Goal: Task Accomplishment & Management: Manage account settings

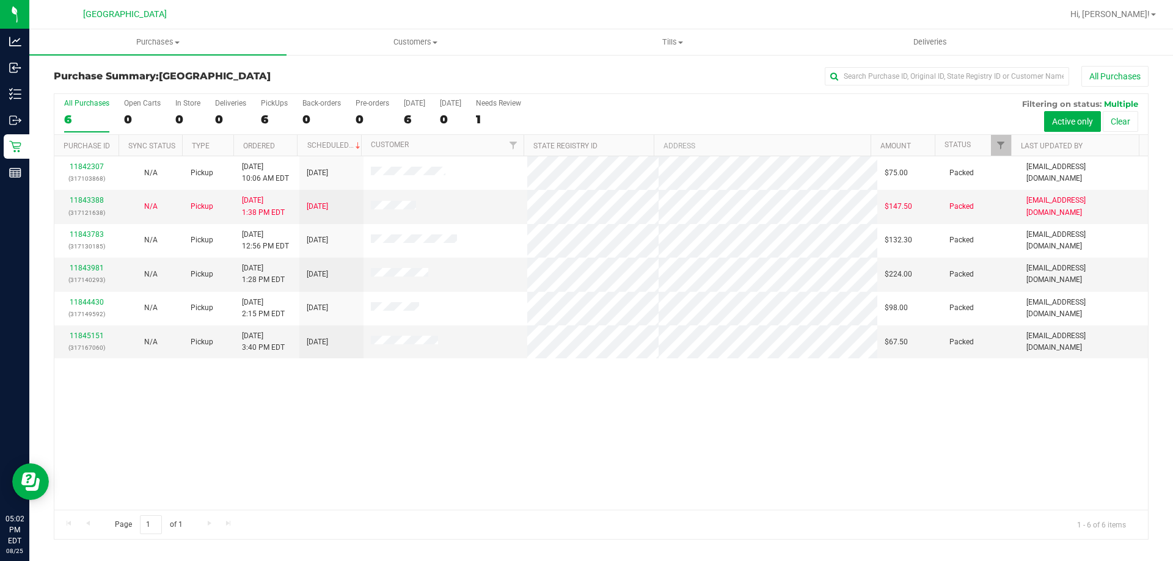
click at [293, 458] on div "11842307 (317103868) N/A Pickup [DATE] 10:06 AM EDT 8/25/2025 $75.00 Packed [EM…" at bounding box center [601, 333] width 1094 height 354
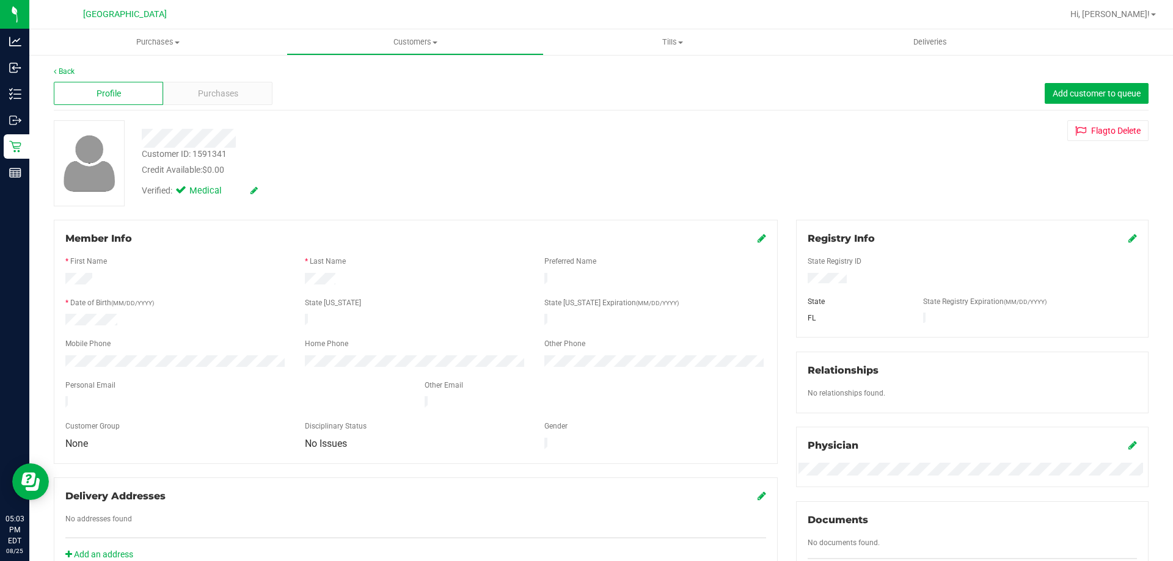
click at [230, 95] on span "Purchases" at bounding box center [218, 93] width 40 height 13
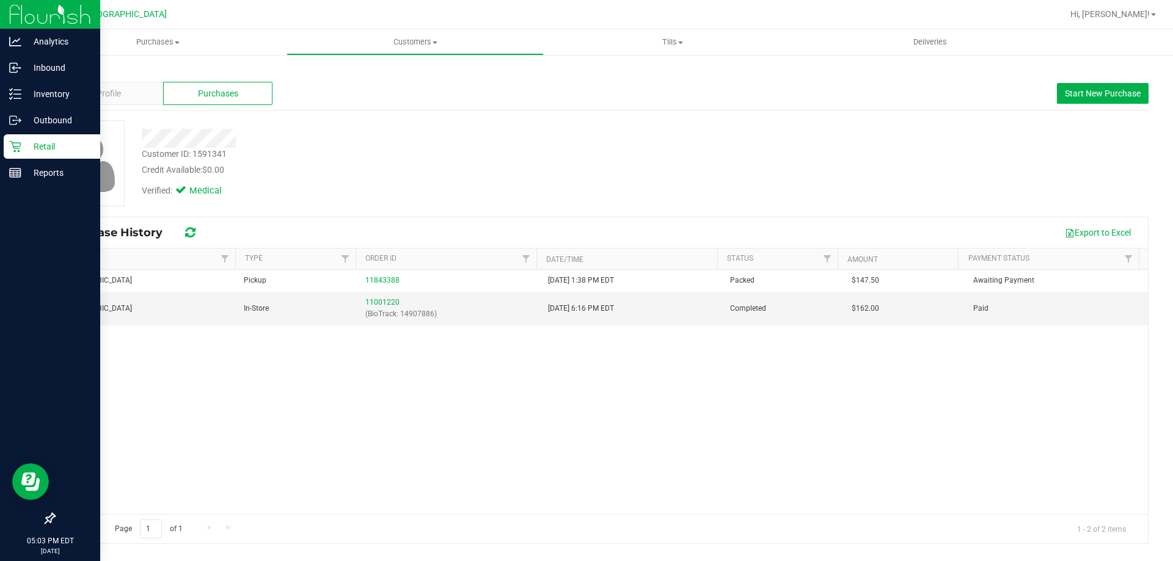
click at [26, 148] on p "Retail" at bounding box center [57, 146] width 73 height 15
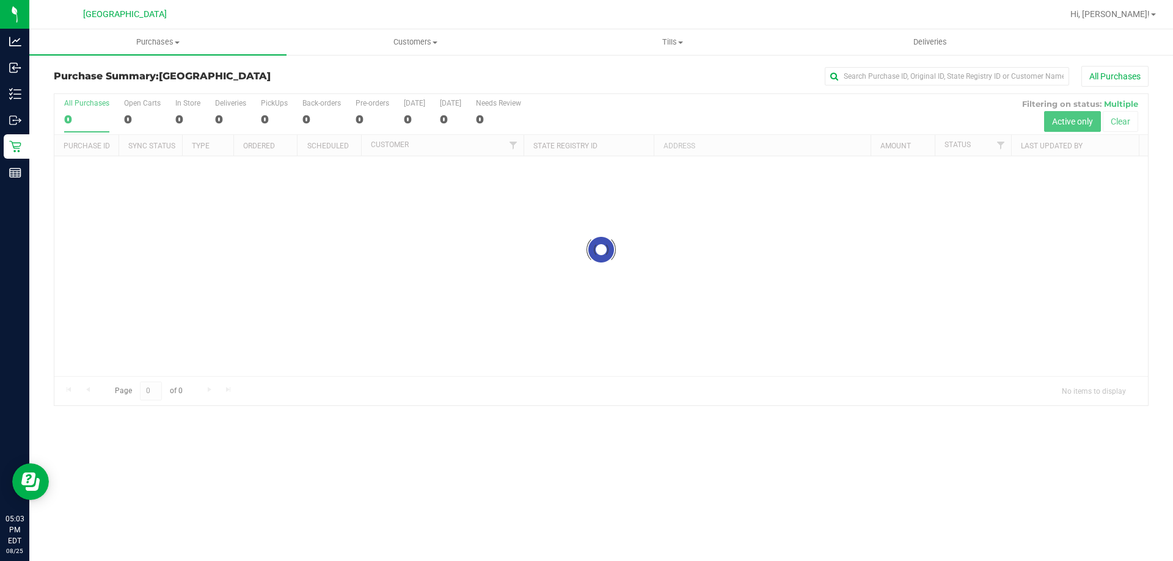
click at [289, 342] on div at bounding box center [601, 250] width 1094 height 312
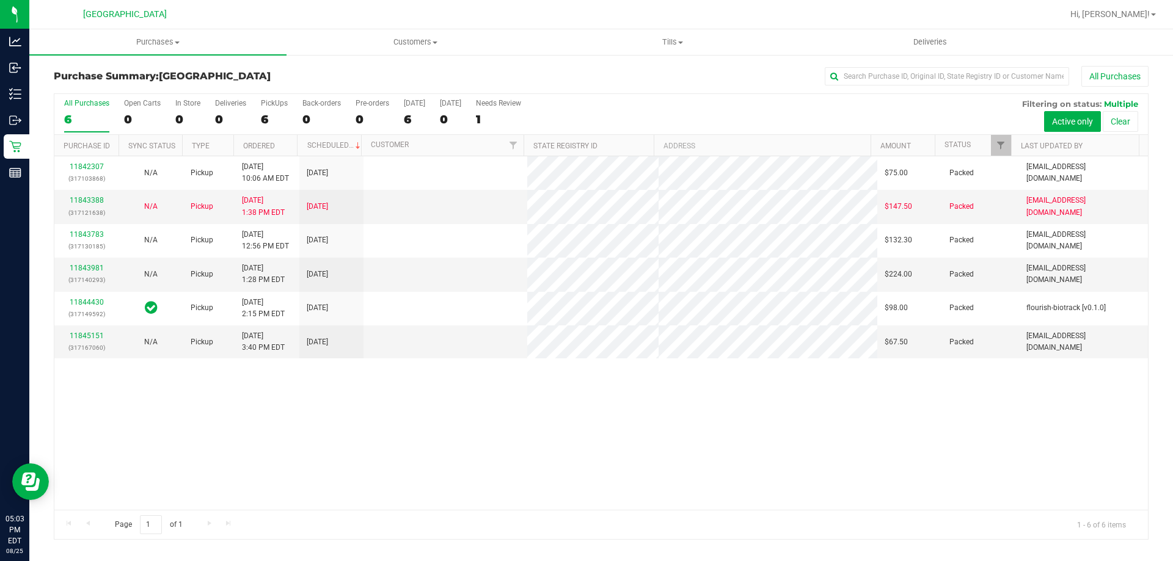
click at [317, 434] on div "11842307 (317103868) N/A Pickup [DATE] 10:06 AM EDT 8/25/2025 $75.00 Packed [EM…" at bounding box center [601, 333] width 1094 height 354
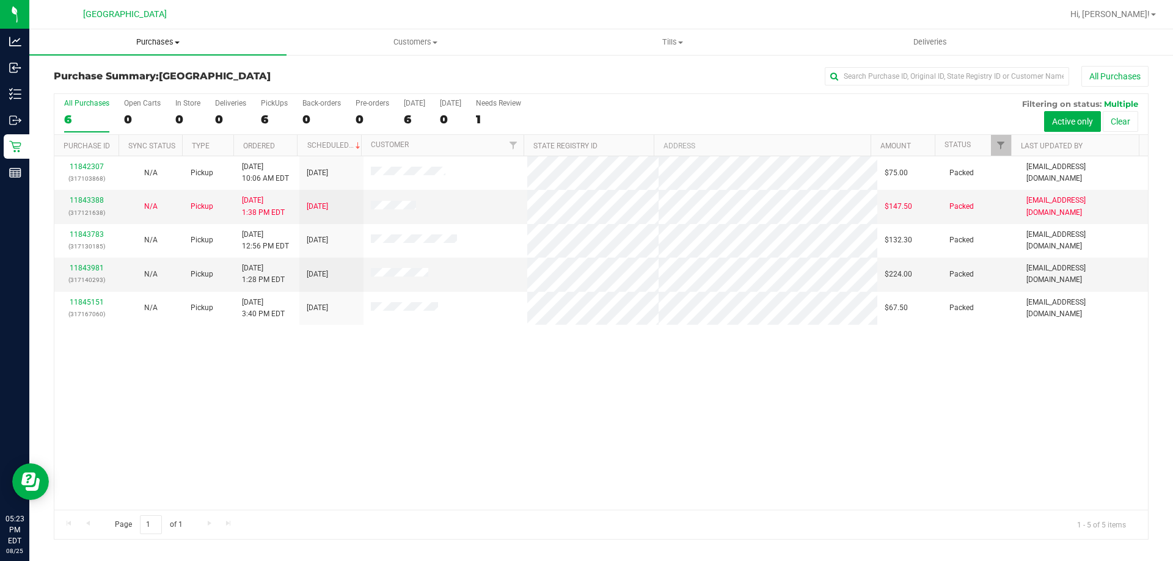
click at [168, 51] on uib-tab-heading "Purchases Summary of purchases Fulfillment All purchases" at bounding box center [157, 42] width 257 height 26
click at [94, 93] on span "Fulfillment" at bounding box center [67, 88] width 76 height 10
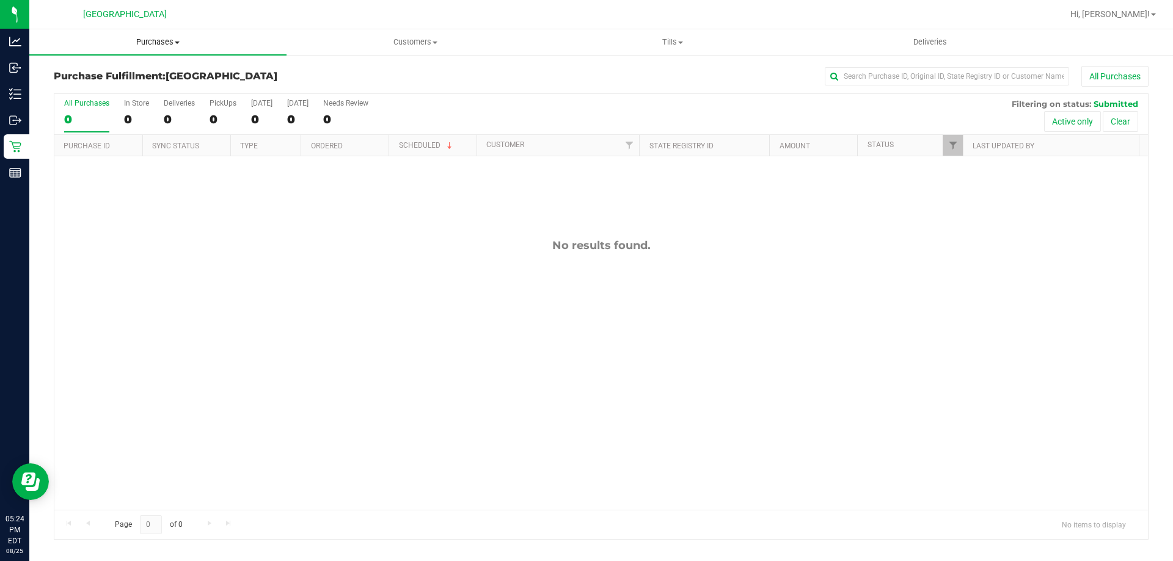
click at [169, 41] on span "Purchases" at bounding box center [157, 42] width 257 height 11
click at [100, 84] on span "Fulfillment" at bounding box center [67, 88] width 76 height 10
click at [164, 46] on span "Purchases" at bounding box center [157, 42] width 257 height 11
click at [88, 75] on span "Summary of purchases" at bounding box center [91, 73] width 125 height 10
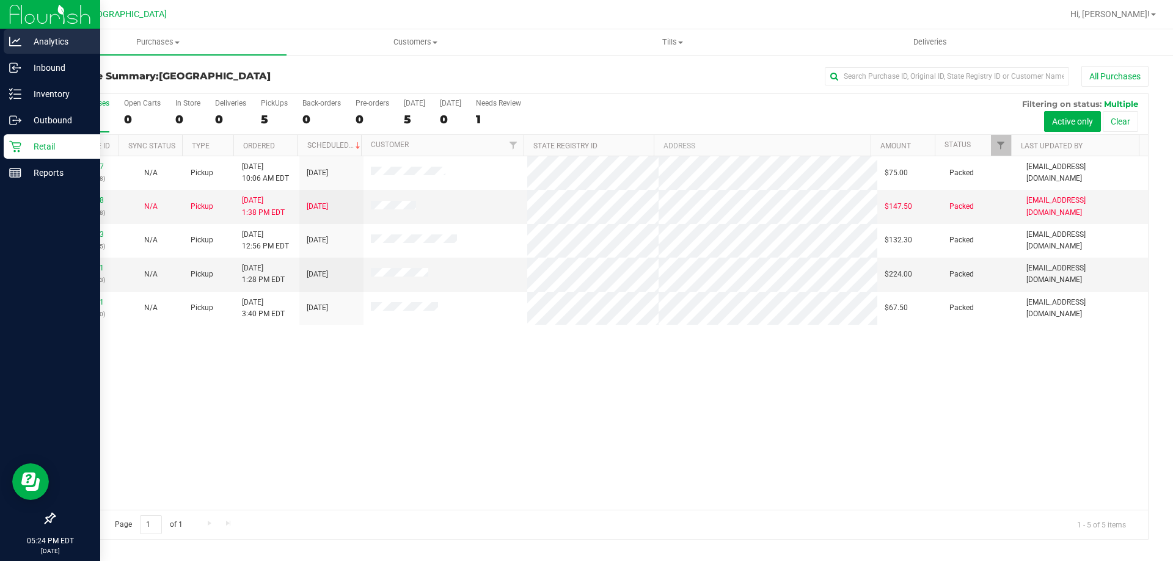
click at [22, 55] on link "Analytics" at bounding box center [50, 42] width 100 height 26
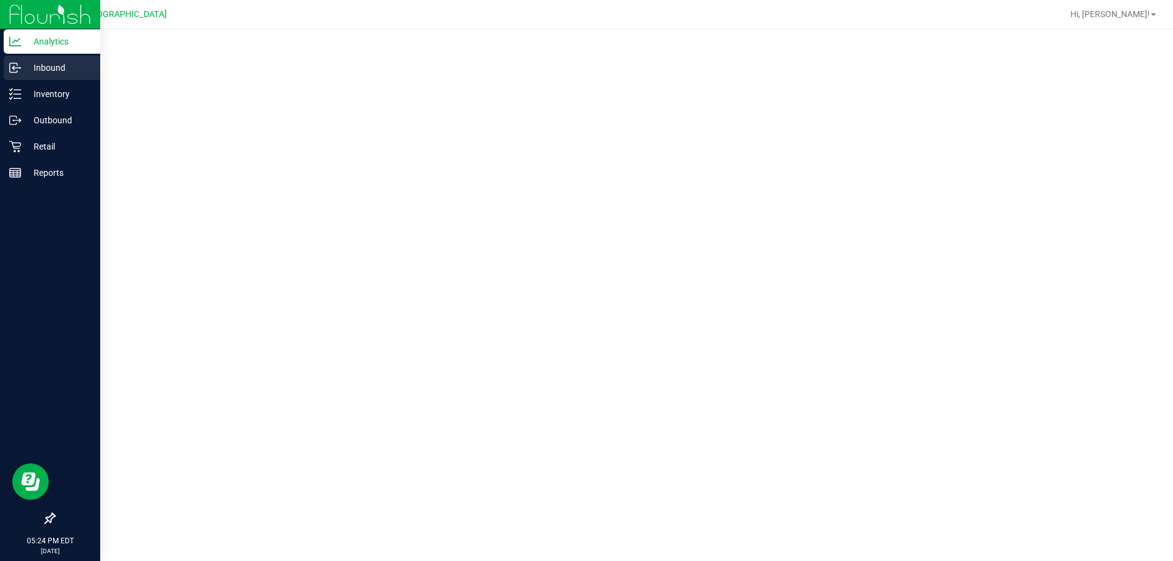
click at [22, 65] on p "Inbound" at bounding box center [57, 67] width 73 height 15
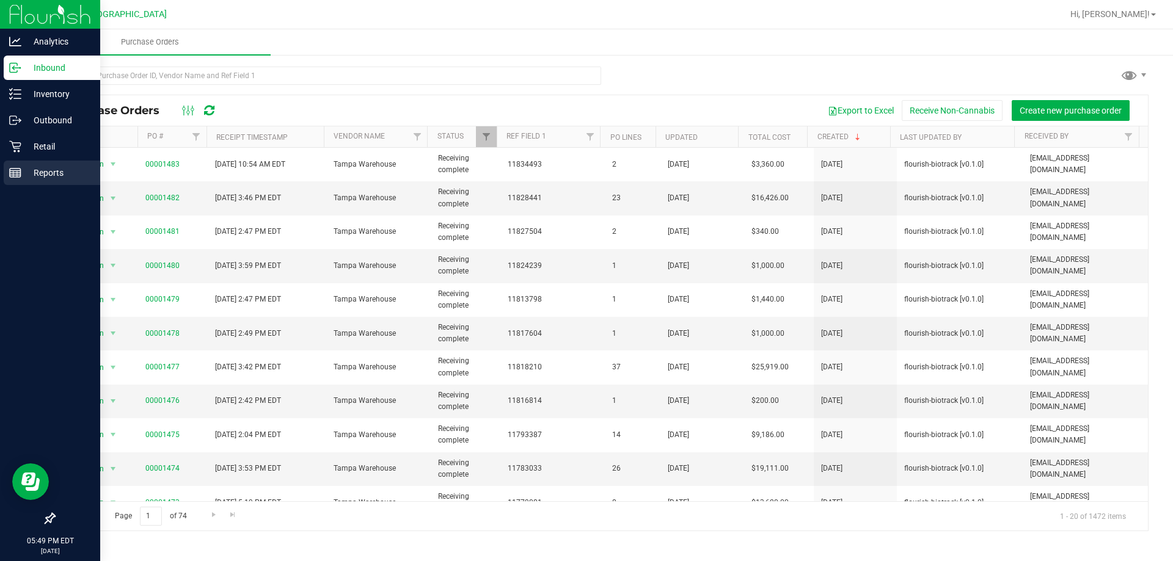
click at [46, 177] on p "Reports" at bounding box center [57, 173] width 73 height 15
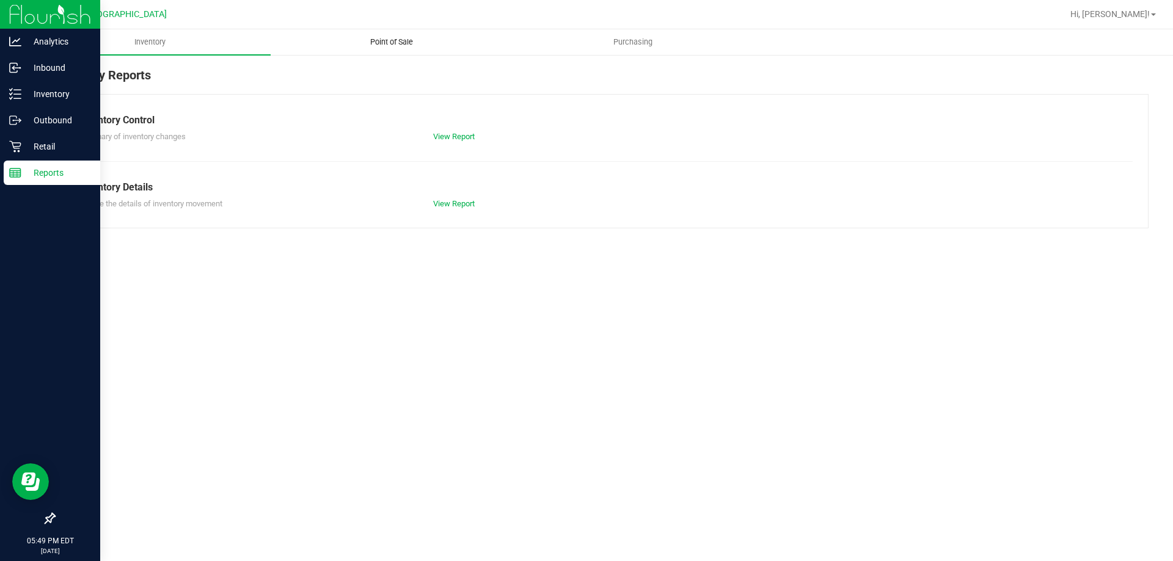
click at [356, 37] on span "Point of Sale" at bounding box center [392, 42] width 76 height 11
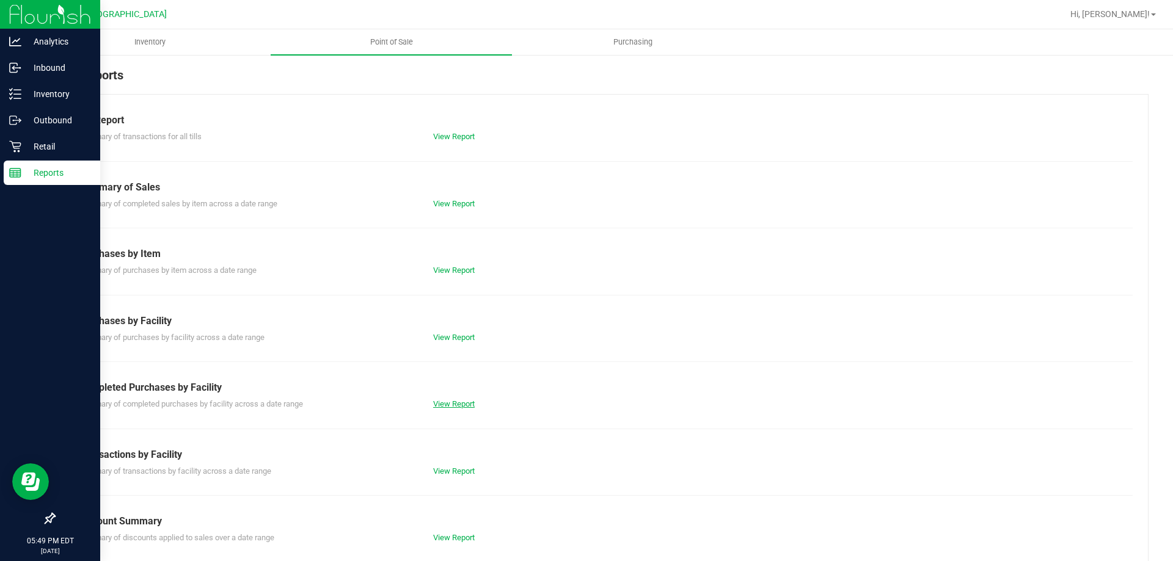
click at [437, 400] on link "View Report" at bounding box center [454, 404] width 42 height 9
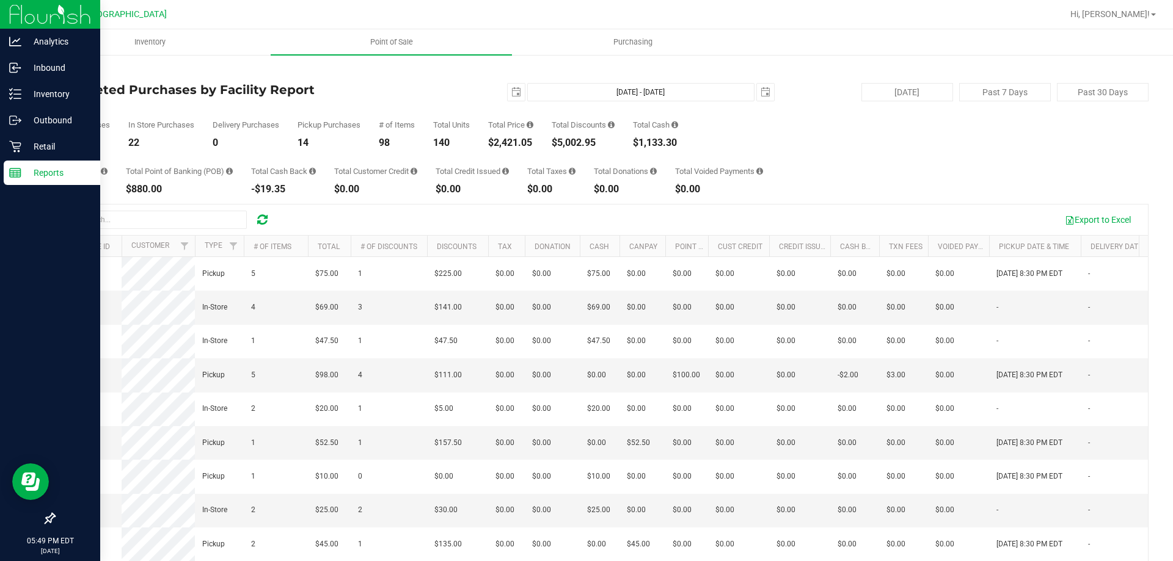
click at [72, 71] on link "Back" at bounding box center [63, 71] width 18 height 9
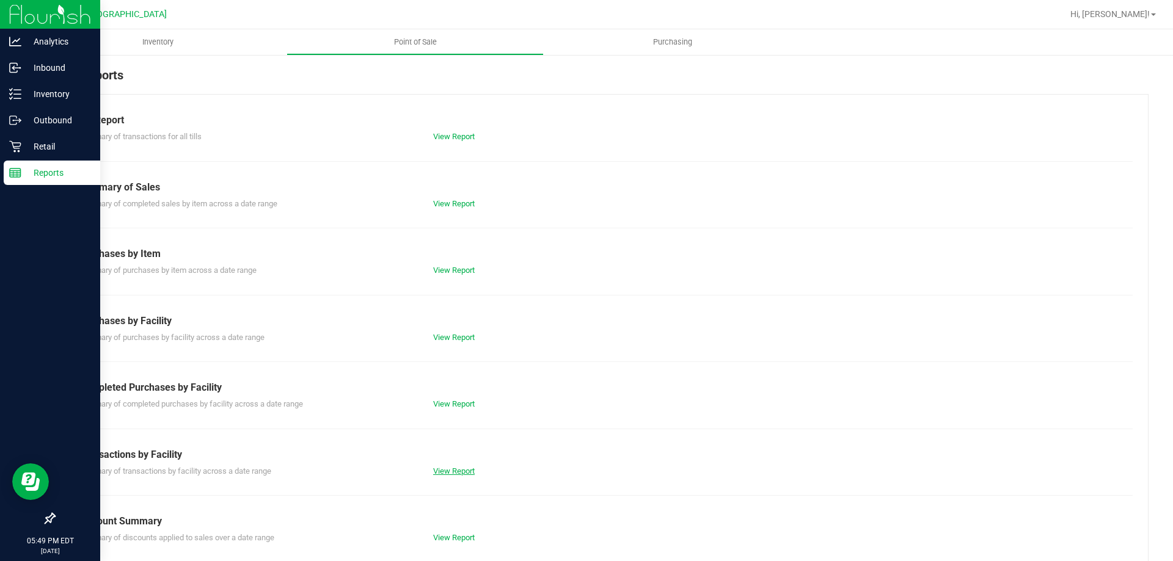
click at [452, 467] on link "View Report" at bounding box center [454, 471] width 42 height 9
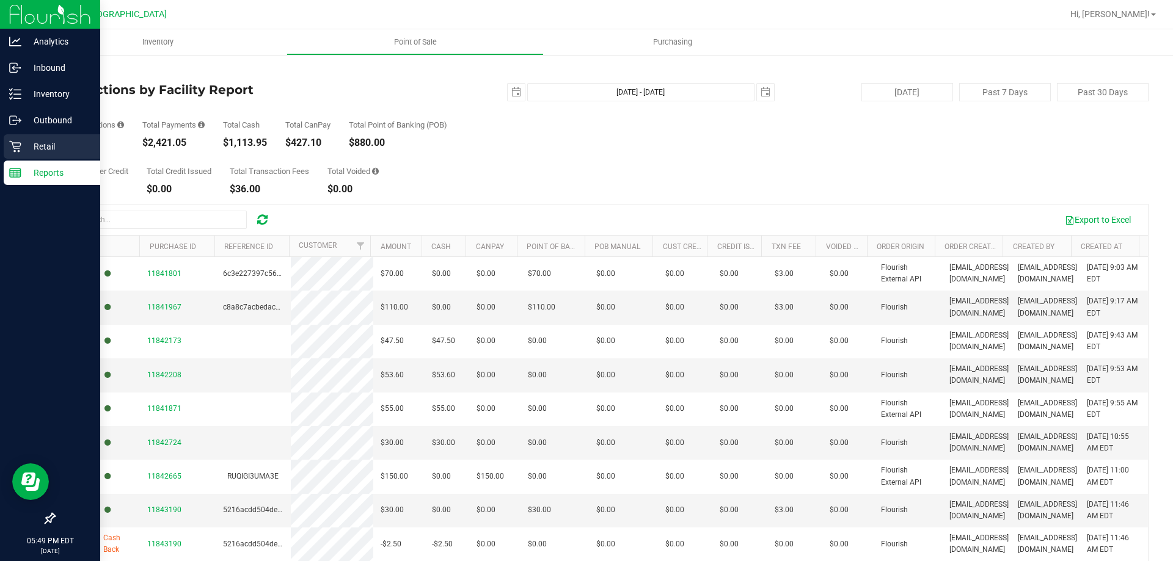
click at [28, 139] on p "Retail" at bounding box center [57, 146] width 73 height 15
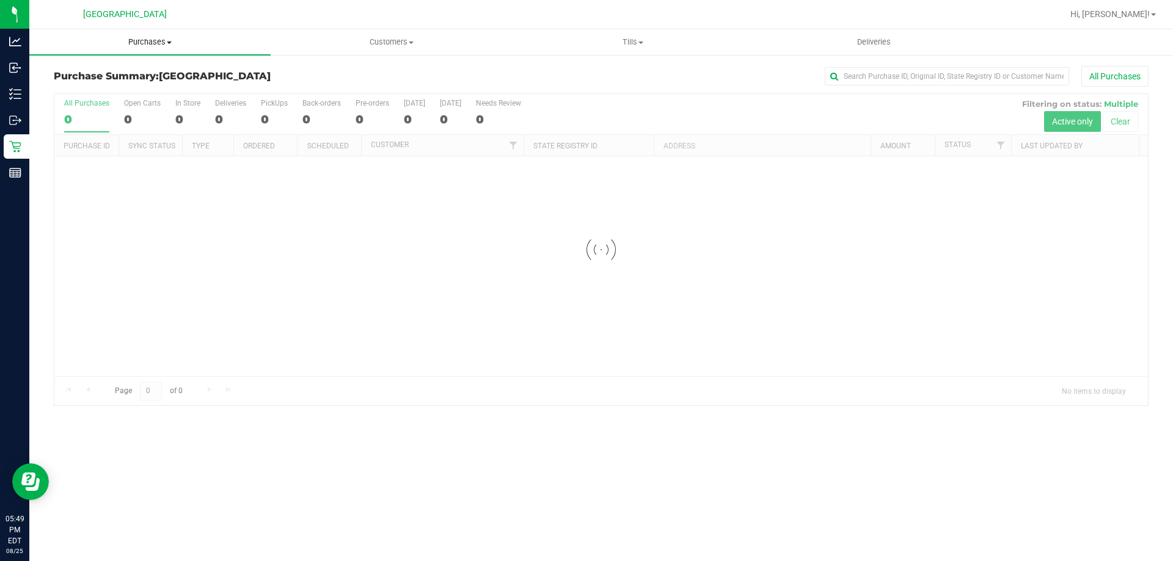
click at [161, 46] on span "Purchases" at bounding box center [149, 42] width 241 height 11
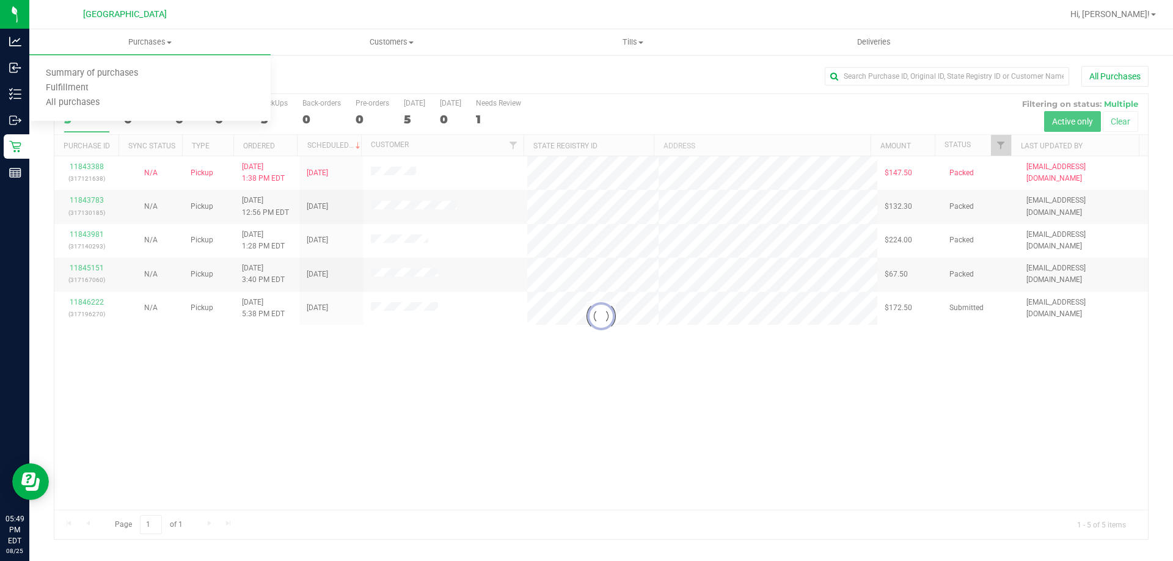
click at [419, 409] on div at bounding box center [601, 316] width 1094 height 445
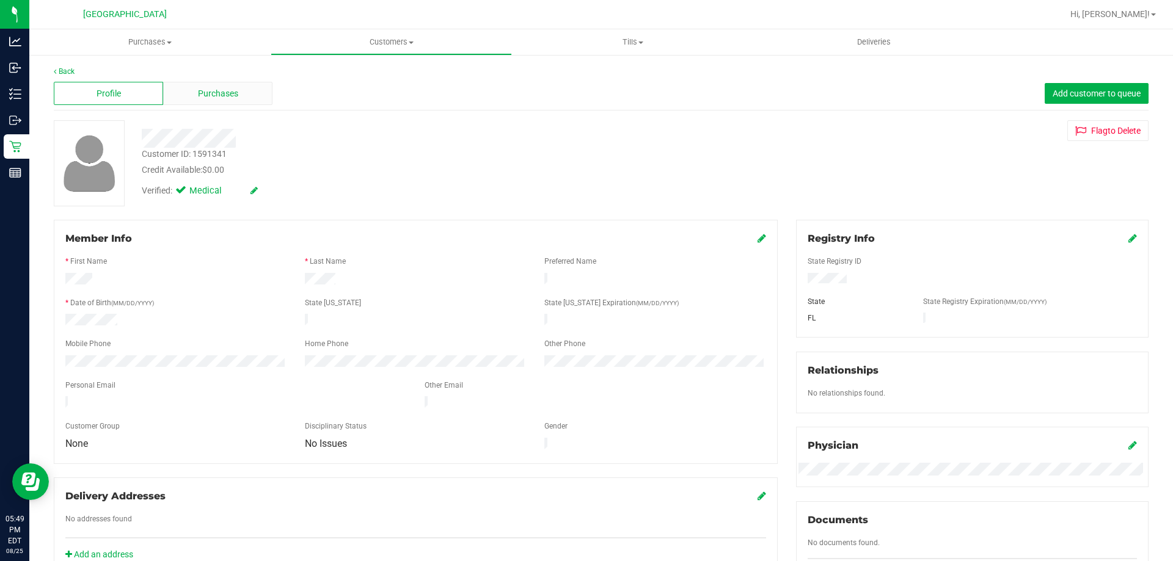
click at [219, 98] on span "Purchases" at bounding box center [218, 93] width 40 height 13
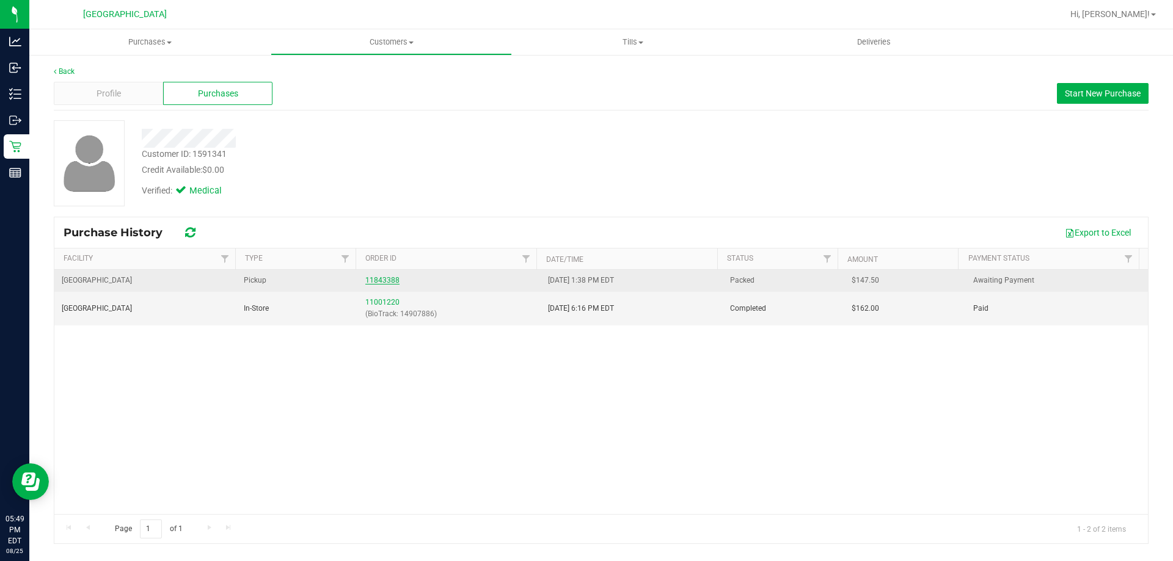
click at [377, 282] on link "11843388" at bounding box center [382, 280] width 34 height 9
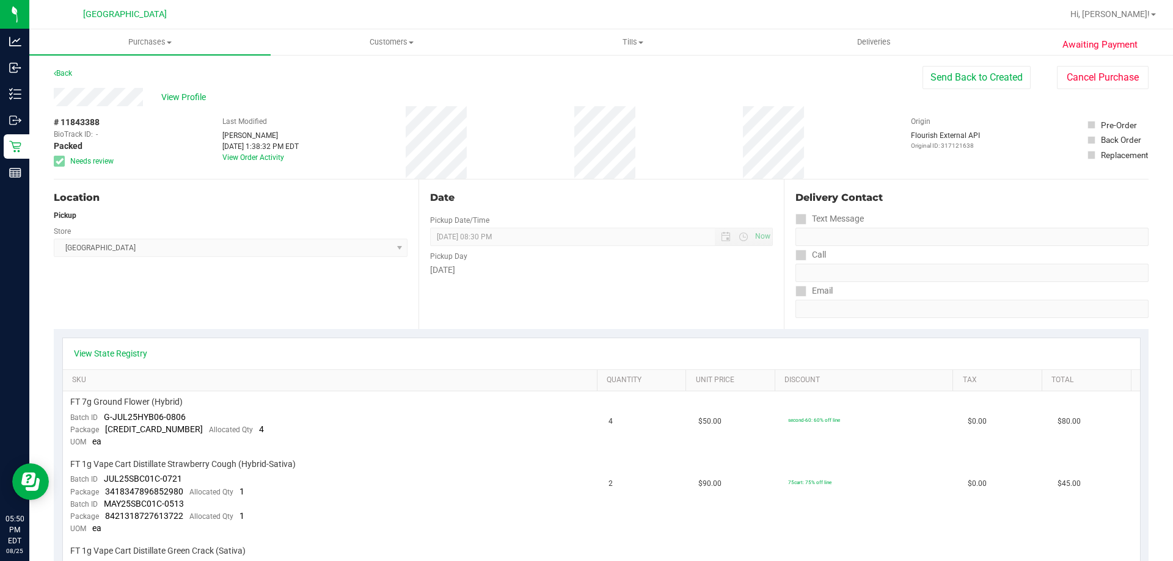
click at [138, 48] on uib-tab-heading "Purchases Summary of purchases Fulfillment All purchases" at bounding box center [149, 42] width 241 height 26
click at [414, 313] on div "Location Pickup Store [GEOGRAPHIC_DATA] WC Select Store [PERSON_NAME][GEOGRAPHI…" at bounding box center [236, 255] width 365 height 150
click at [88, 166] on span "Needs review" at bounding box center [91, 161] width 43 height 11
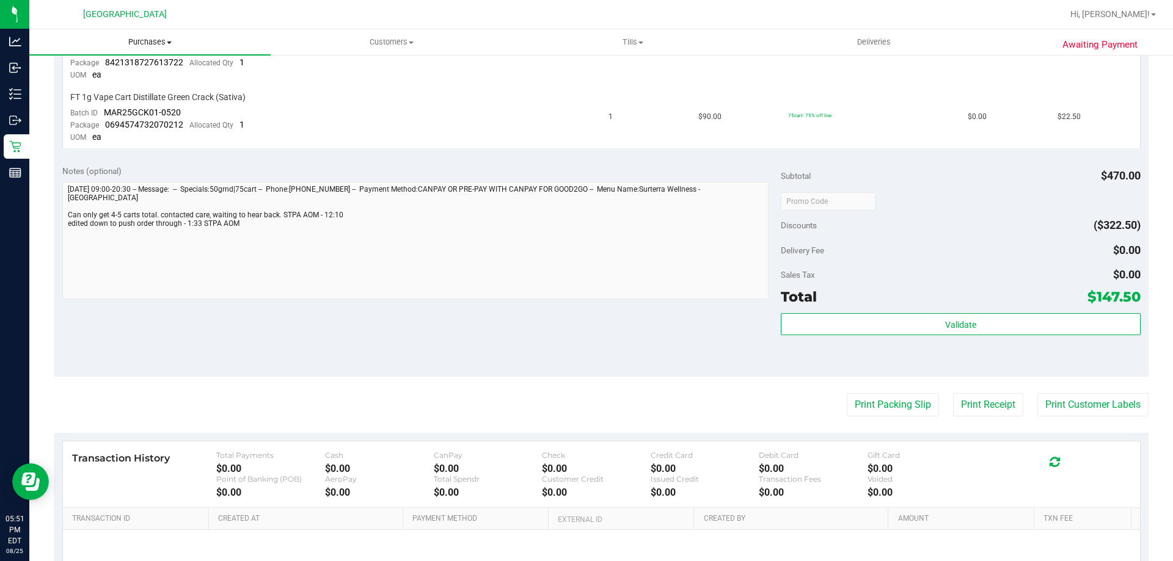
scroll to position [212, 0]
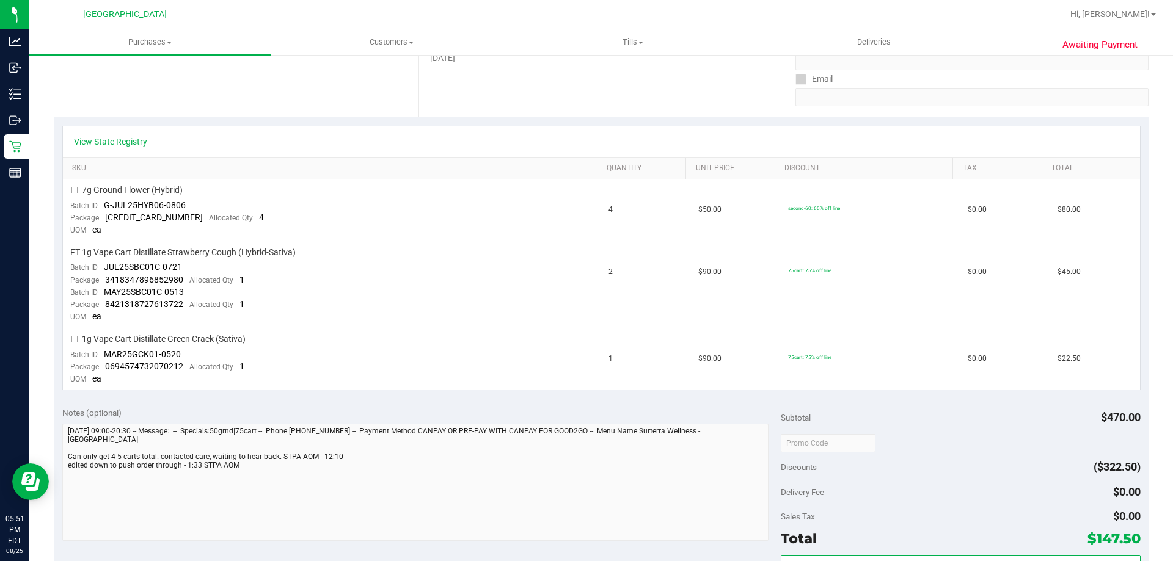
click at [158, 59] on div "Location Pickup Store [GEOGRAPHIC_DATA] WC Select Store [PERSON_NAME][GEOGRAPHI…" at bounding box center [236, 43] width 365 height 150
click at [143, 42] on span "Purchases" at bounding box center [149, 42] width 241 height 11
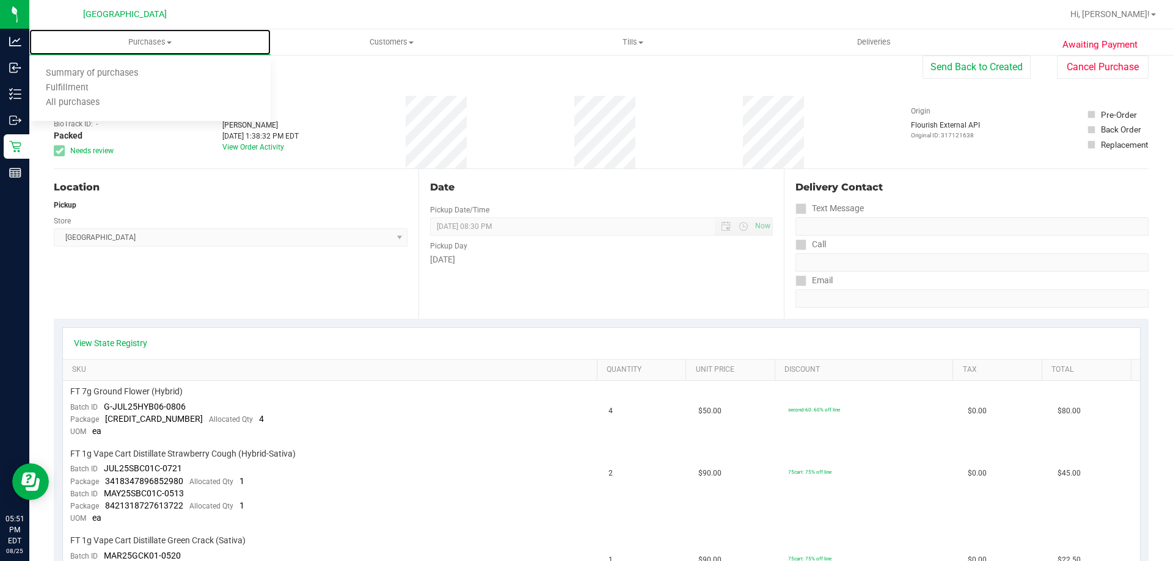
scroll to position [0, 0]
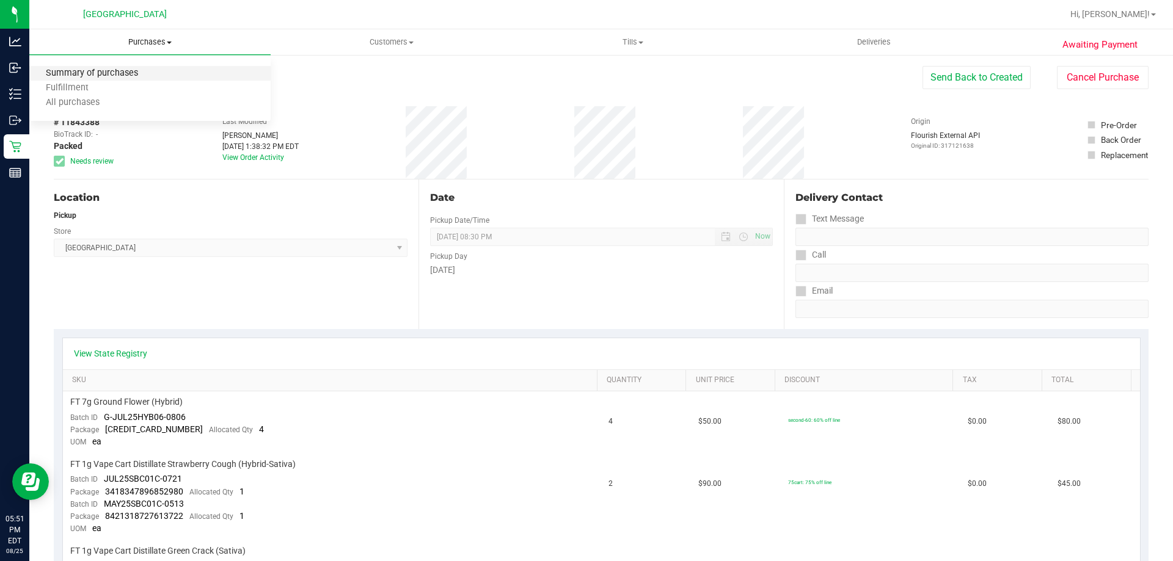
click at [124, 75] on span "Summary of purchases" at bounding box center [91, 73] width 125 height 10
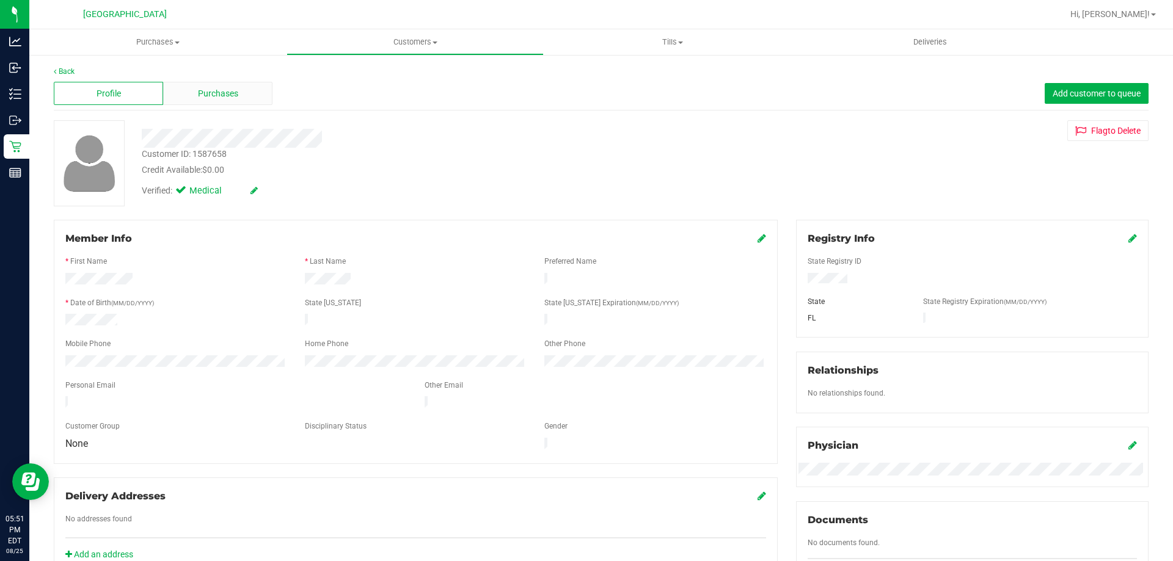
click at [187, 89] on div "Purchases" at bounding box center [217, 93] width 109 height 23
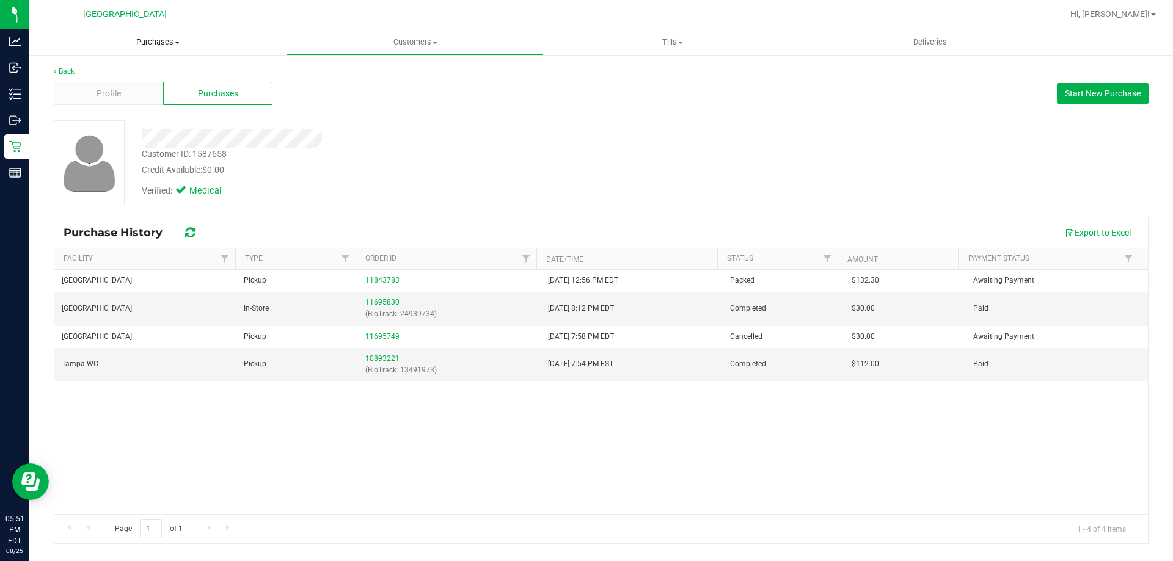
click at [143, 45] on span "Purchases" at bounding box center [157, 42] width 257 height 11
click at [144, 70] on span "Summary of purchases" at bounding box center [91, 73] width 125 height 10
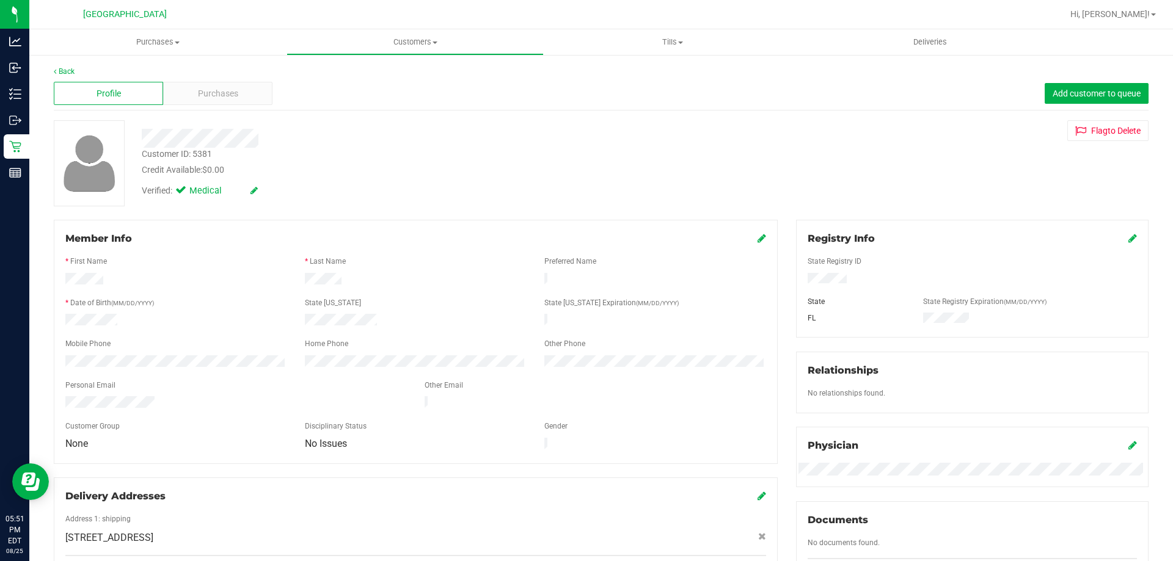
click at [211, 107] on div "Profile Purchases Add customer to queue" at bounding box center [601, 94] width 1095 height 34
click at [211, 90] on span "Purchases" at bounding box center [218, 93] width 40 height 13
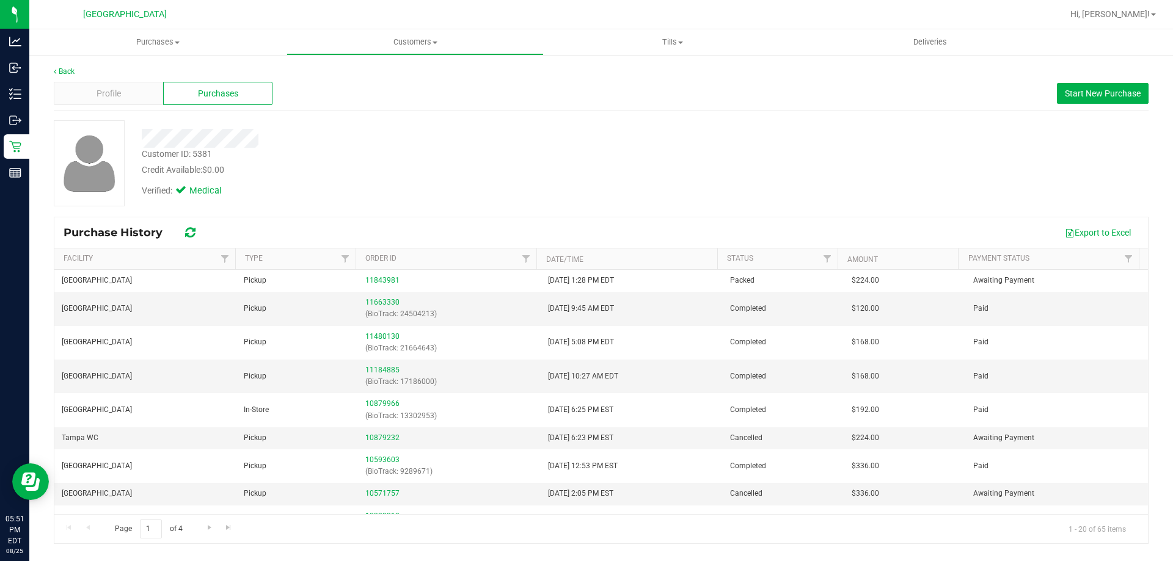
click at [166, 56] on div "Back Profile Purchases Start New Purchase Customer ID: 5381 Credit Available: $…" at bounding box center [601, 305] width 1144 height 503
click at [161, 50] on uib-tab-heading "Purchases Summary of purchases Fulfillment All purchases" at bounding box center [157, 42] width 257 height 26
click at [137, 74] on span "Summary of purchases" at bounding box center [91, 73] width 125 height 10
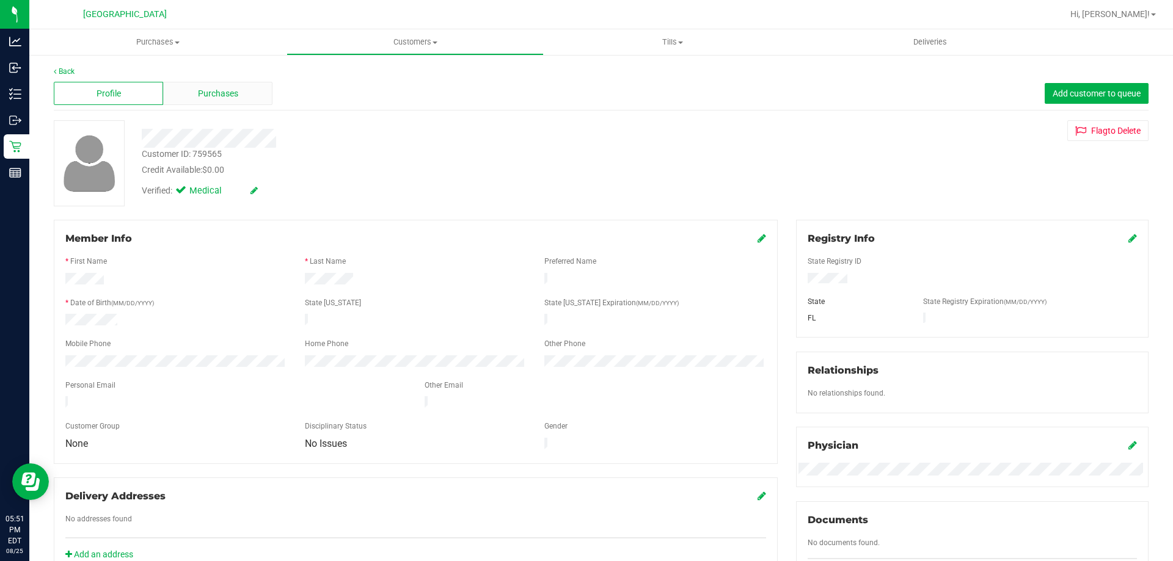
click at [228, 100] on span "Purchases" at bounding box center [218, 93] width 40 height 13
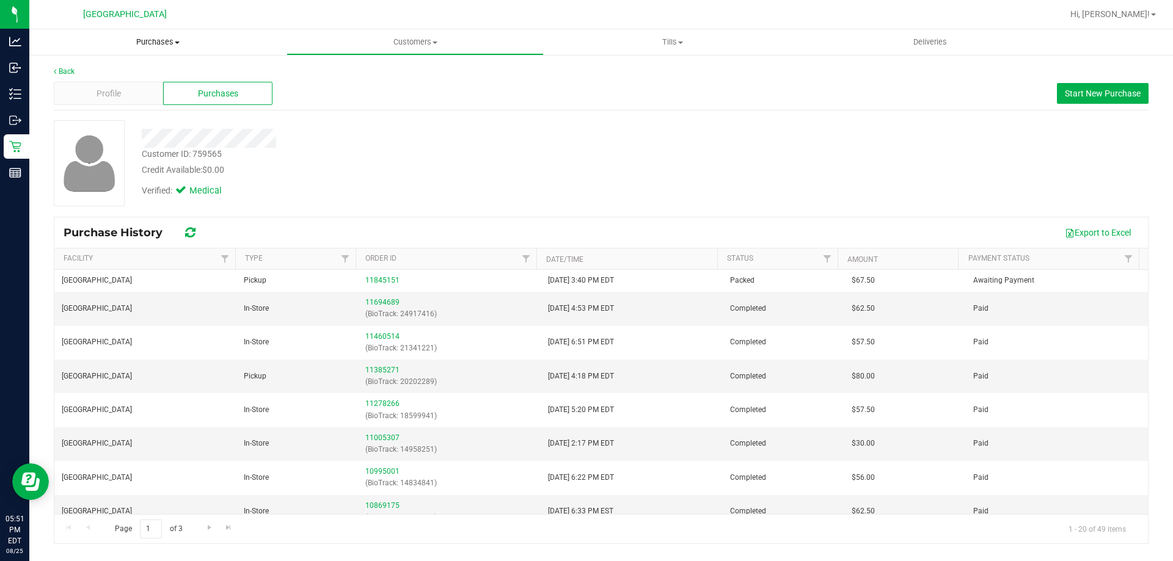
click at [152, 48] on uib-tab-heading "Purchases Summary of purchases Fulfillment All purchases" at bounding box center [157, 42] width 257 height 26
click at [113, 73] on span "Summary of purchases" at bounding box center [91, 73] width 125 height 10
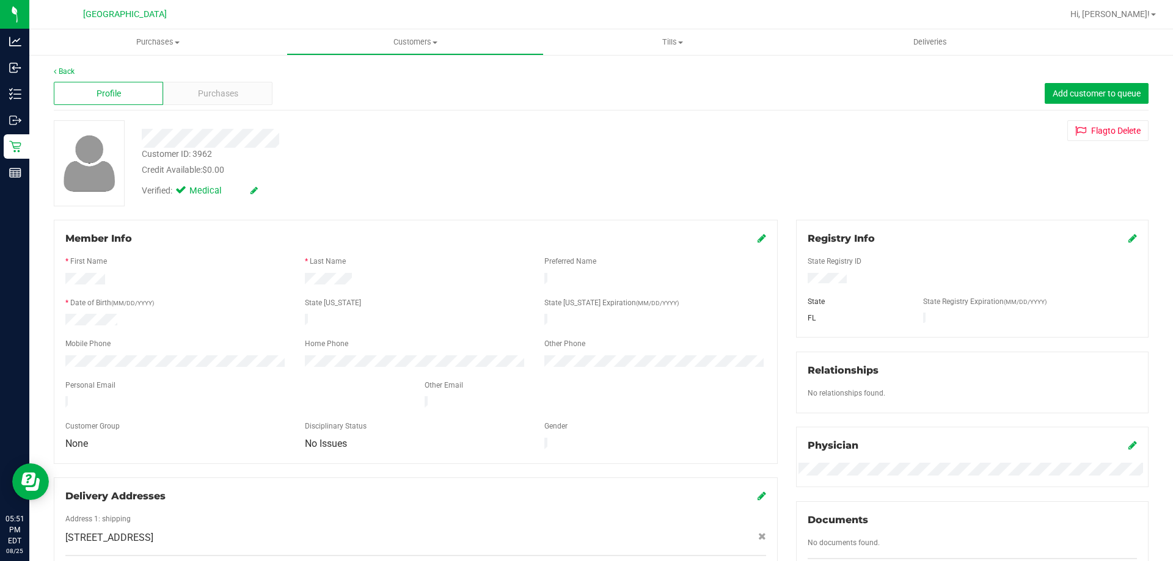
click at [199, 75] on div "Back" at bounding box center [601, 71] width 1095 height 11
click at [199, 78] on div "Profile Purchases Add customer to queue" at bounding box center [601, 94] width 1095 height 34
click at [201, 89] on span "Purchases" at bounding box center [218, 93] width 40 height 13
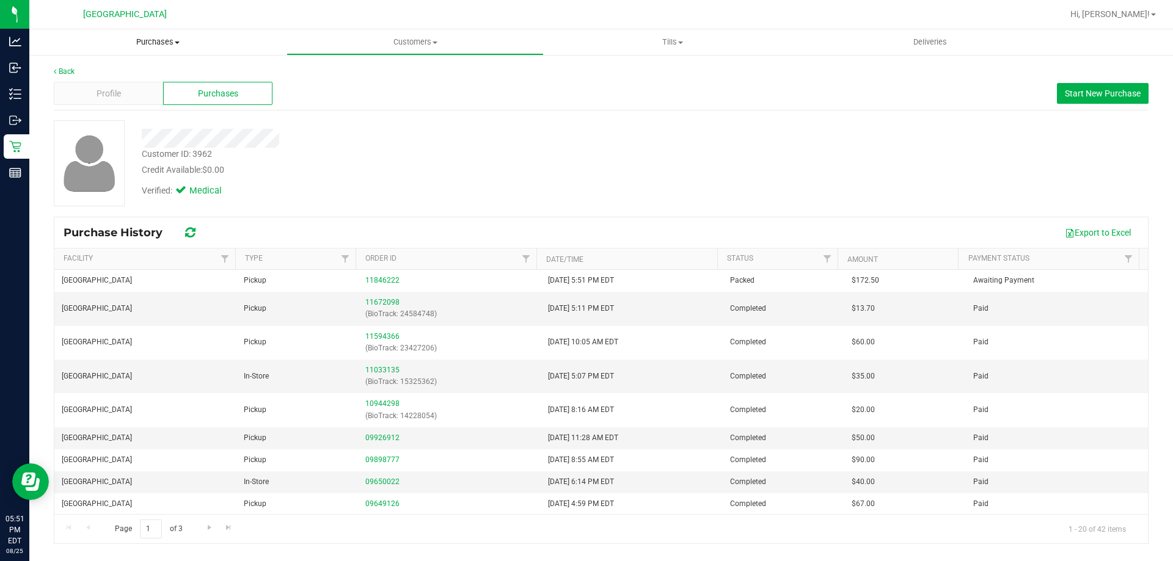
click at [169, 48] on uib-tab-heading "Purchases Summary of purchases Fulfillment All purchases" at bounding box center [157, 42] width 257 height 26
click at [100, 88] on span "Fulfillment" at bounding box center [67, 88] width 76 height 10
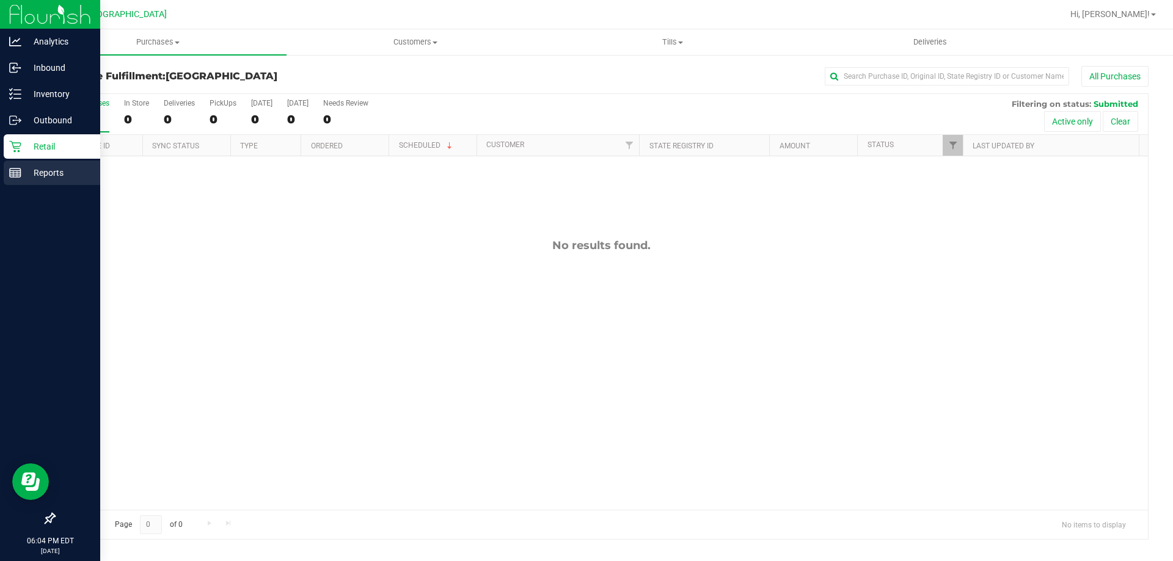
click at [21, 167] on p "Reports" at bounding box center [57, 173] width 73 height 15
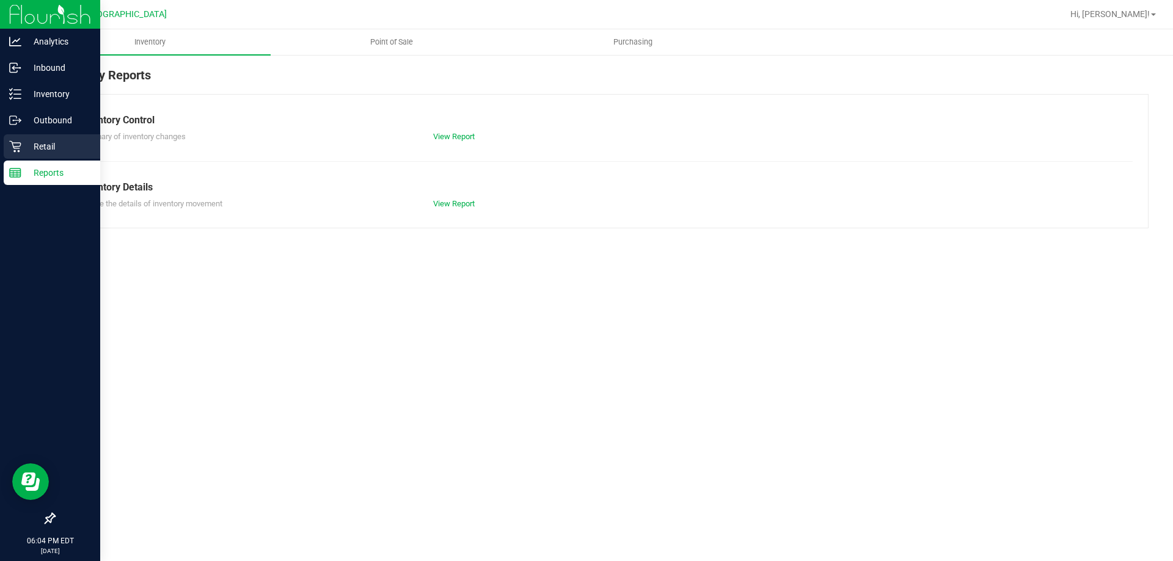
click at [42, 152] on p "Retail" at bounding box center [57, 146] width 73 height 15
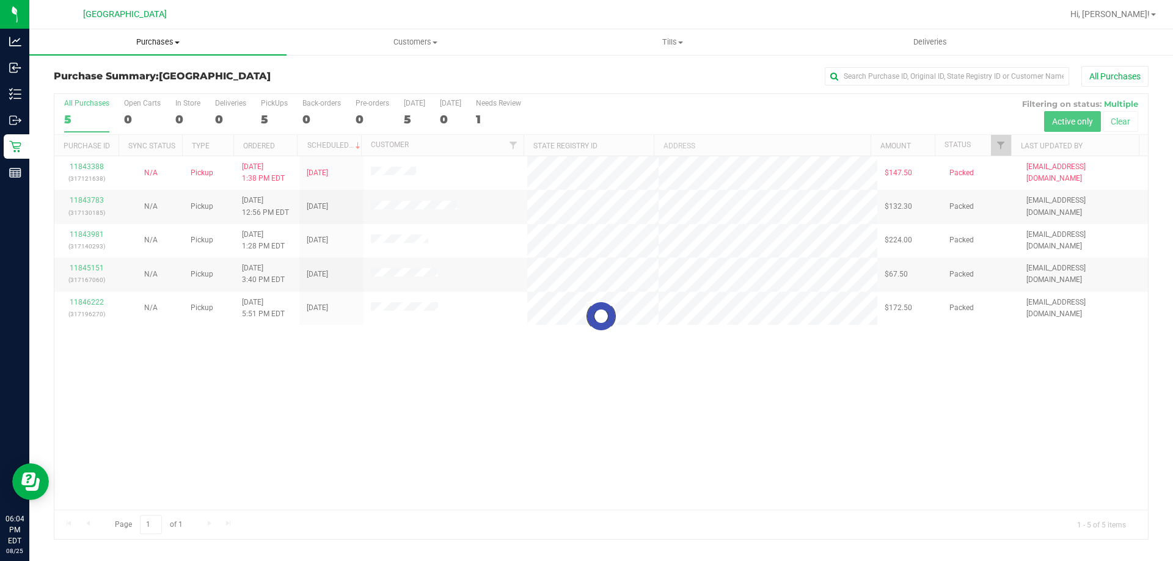
click at [166, 40] on span "Purchases" at bounding box center [157, 42] width 257 height 11
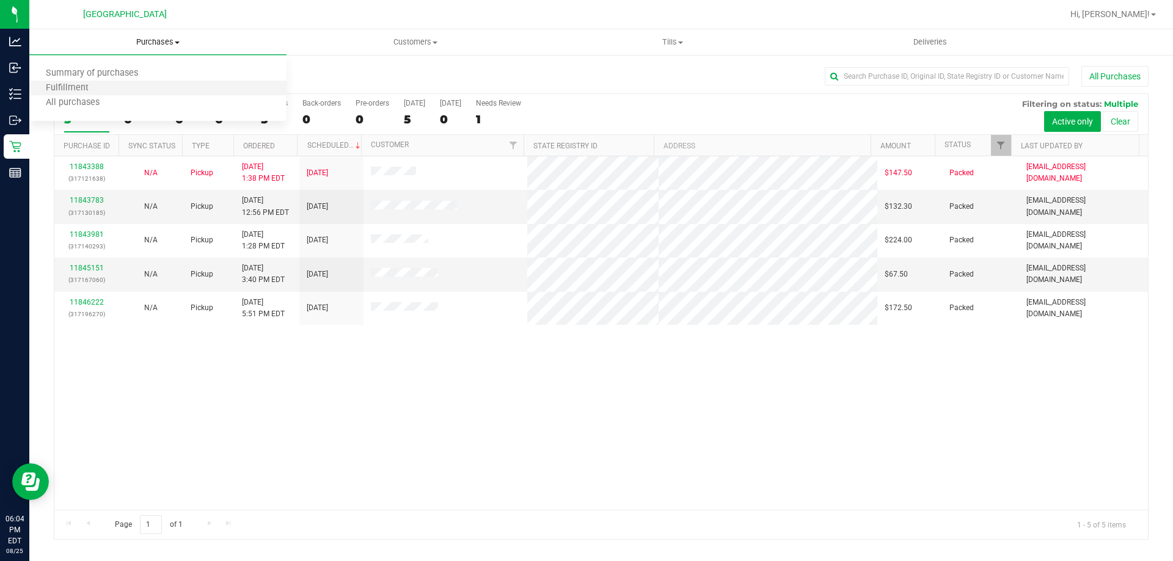
click at [150, 86] on li "Fulfillment" at bounding box center [157, 88] width 257 height 15
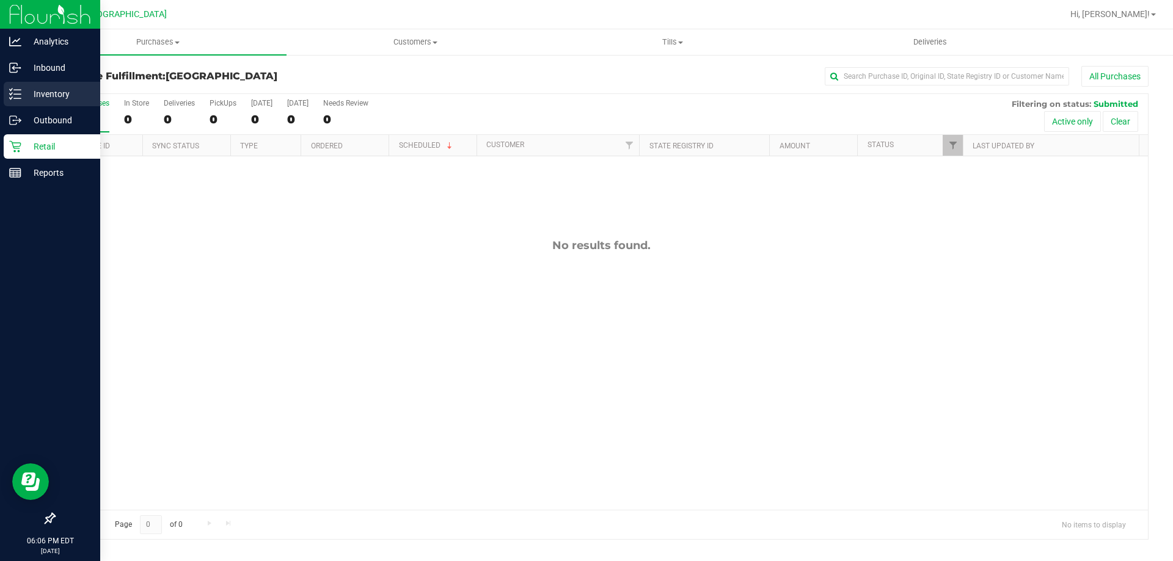
click at [15, 92] on icon at bounding box center [15, 94] width 12 height 12
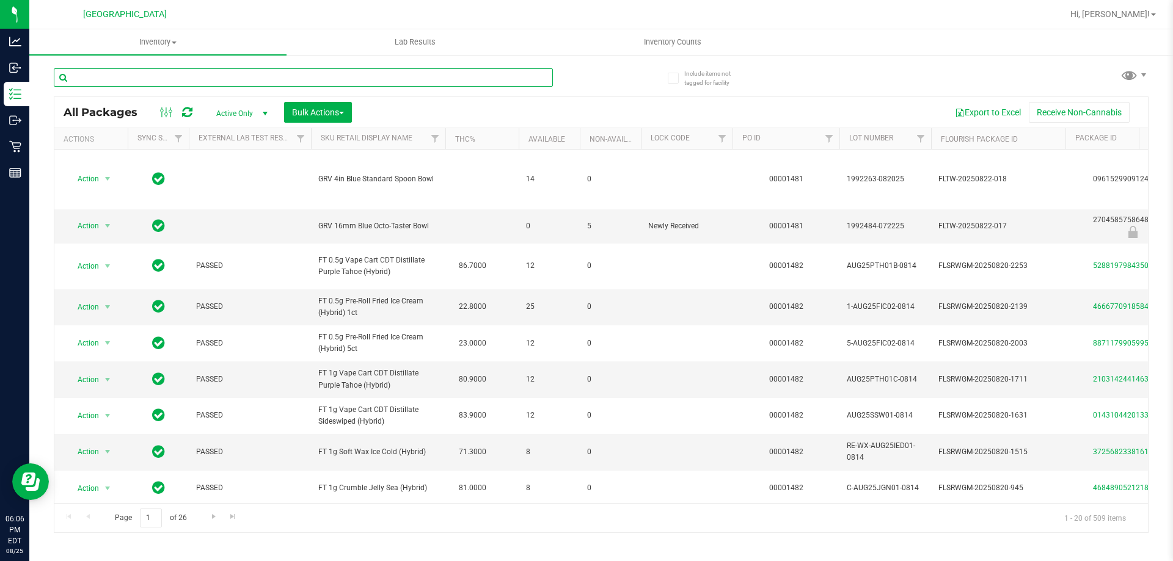
click at [224, 79] on input "text" at bounding box center [303, 77] width 499 height 18
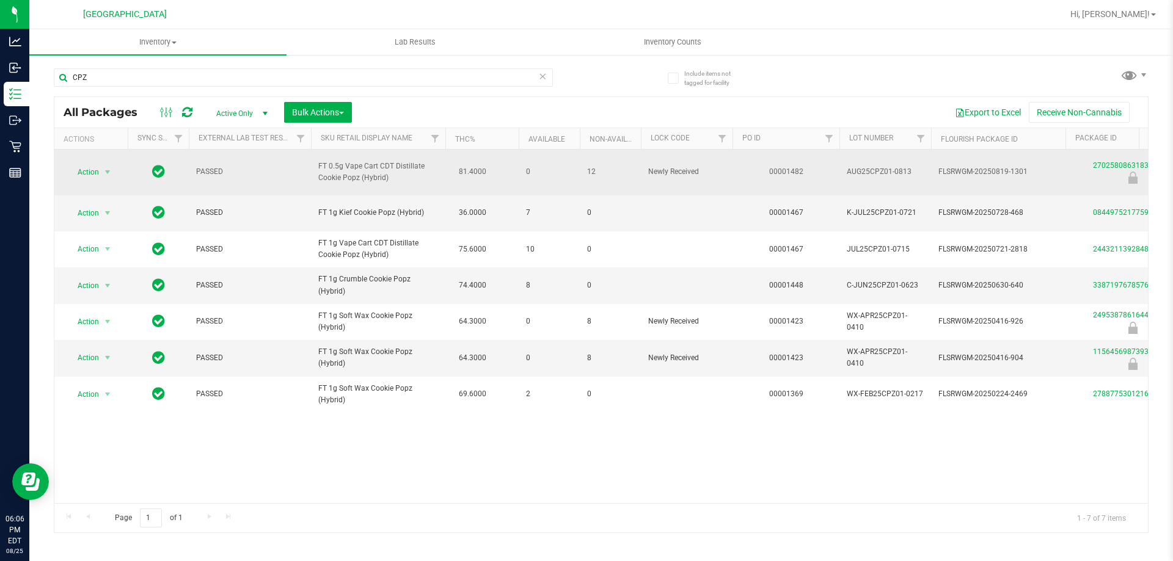
click at [365, 158] on td "FT 0.5g Vape Cart CDT Distillate Cookie Popz (Hybrid)" at bounding box center [378, 173] width 134 height 46
click at [367, 163] on span "FT 0.5g Vape Cart CDT Distillate Cookie Popz (Hybrid)" at bounding box center [378, 172] width 120 height 23
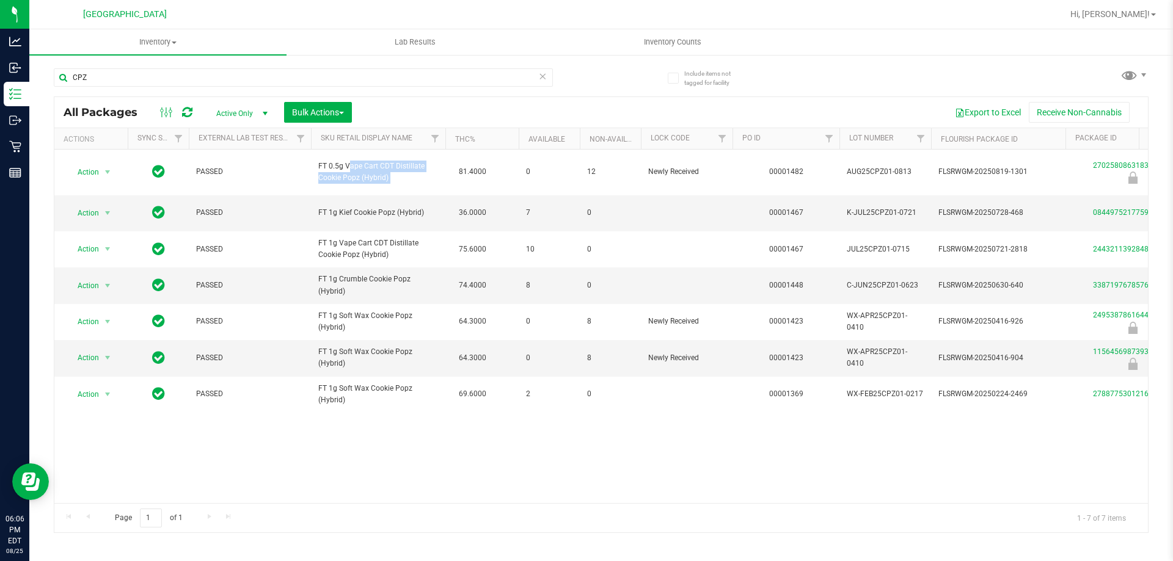
copy td "FT 0.5g Vape Cart CDT Distillate Cookie Popz (Hybrid)"
click at [117, 78] on input "CPZ" at bounding box center [303, 77] width 499 height 18
paste input "FT 0.5g Vape Cart CDT Distillate Cookie Popz (Hybrid)"
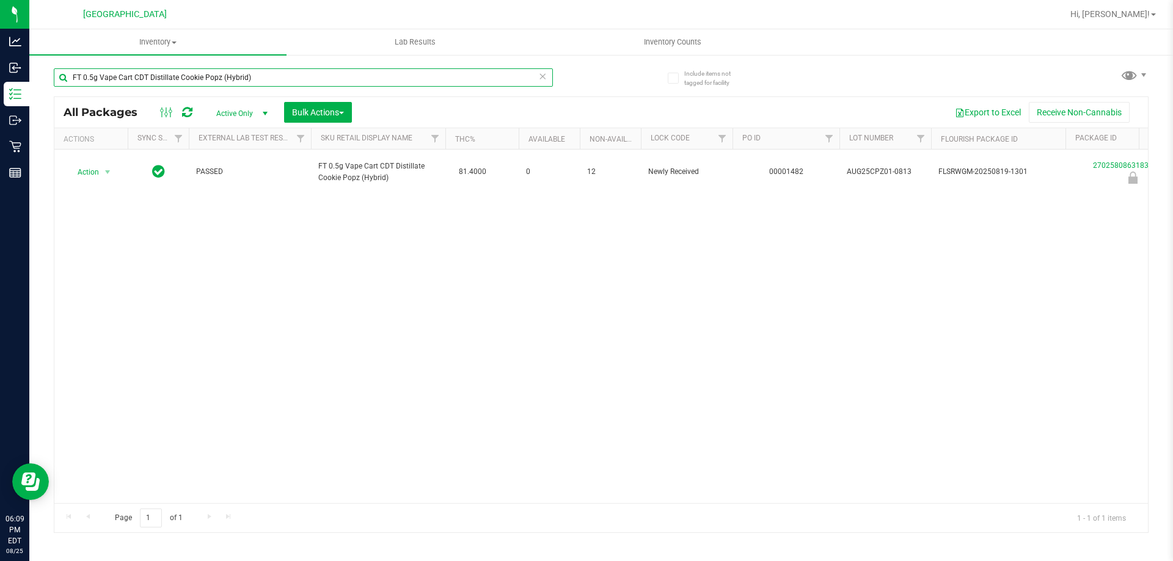
click at [329, 83] on input "FT 0.5g Vape Cart CDT Distillate Cookie Popz (Hybrid)" at bounding box center [303, 77] width 499 height 18
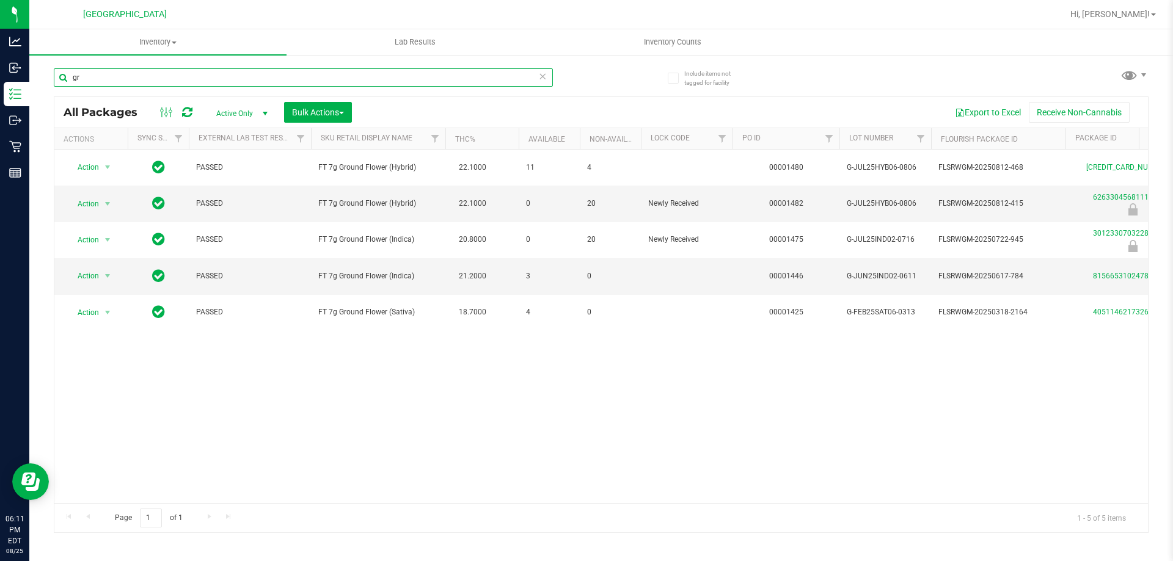
type input "g"
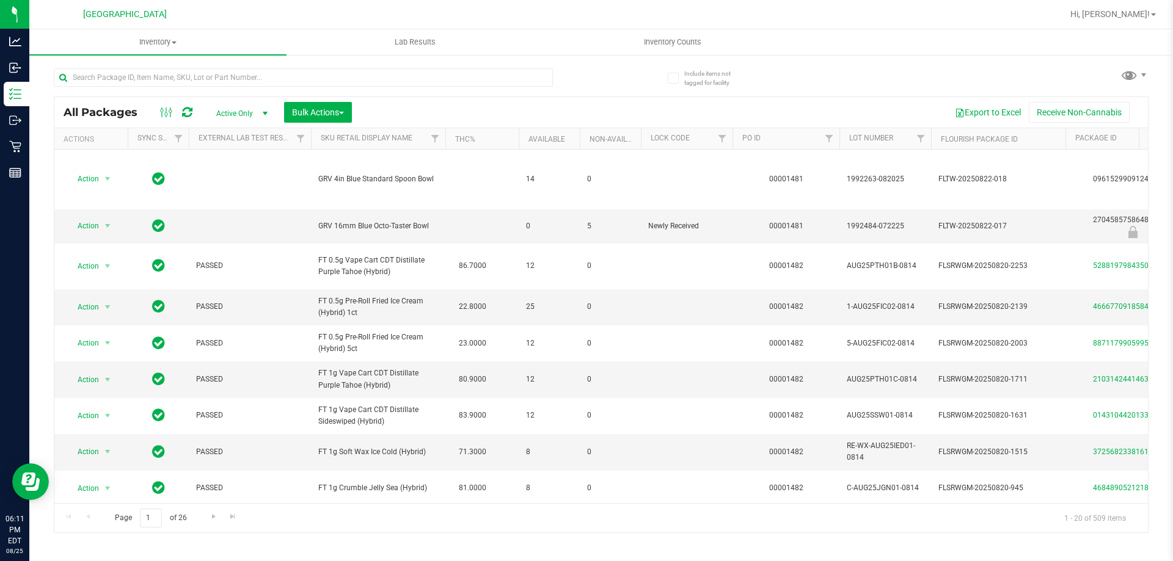
click at [131, 87] on div at bounding box center [303, 82] width 499 height 28
click at [133, 79] on input "text" at bounding box center [303, 77] width 499 height 18
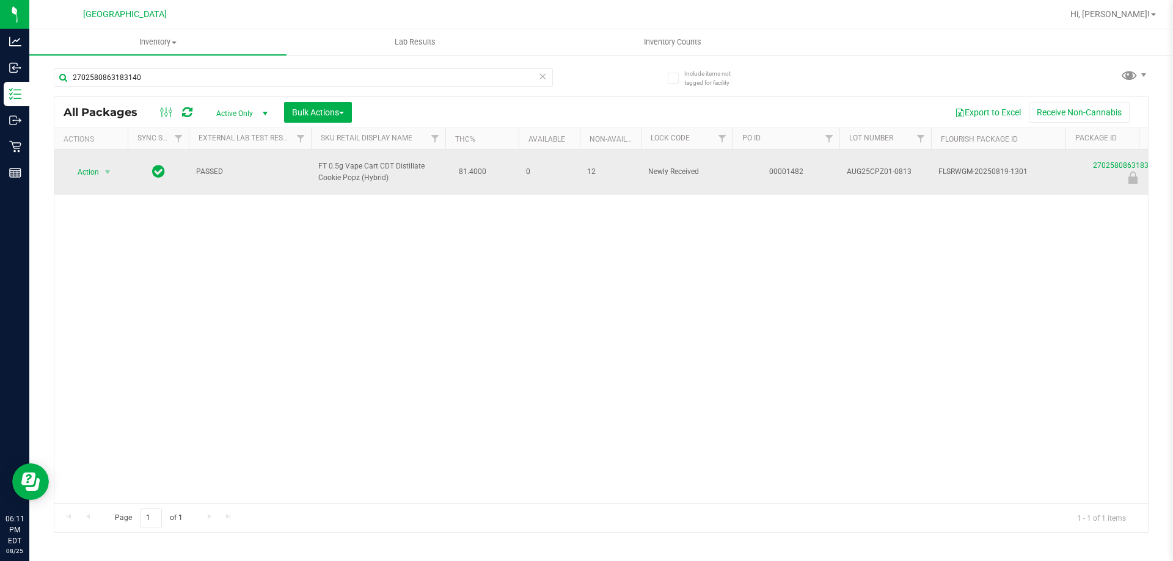
click at [371, 166] on span "FT 0.5g Vape Cart CDT Distillate Cookie Popz (Hybrid)" at bounding box center [378, 172] width 120 height 23
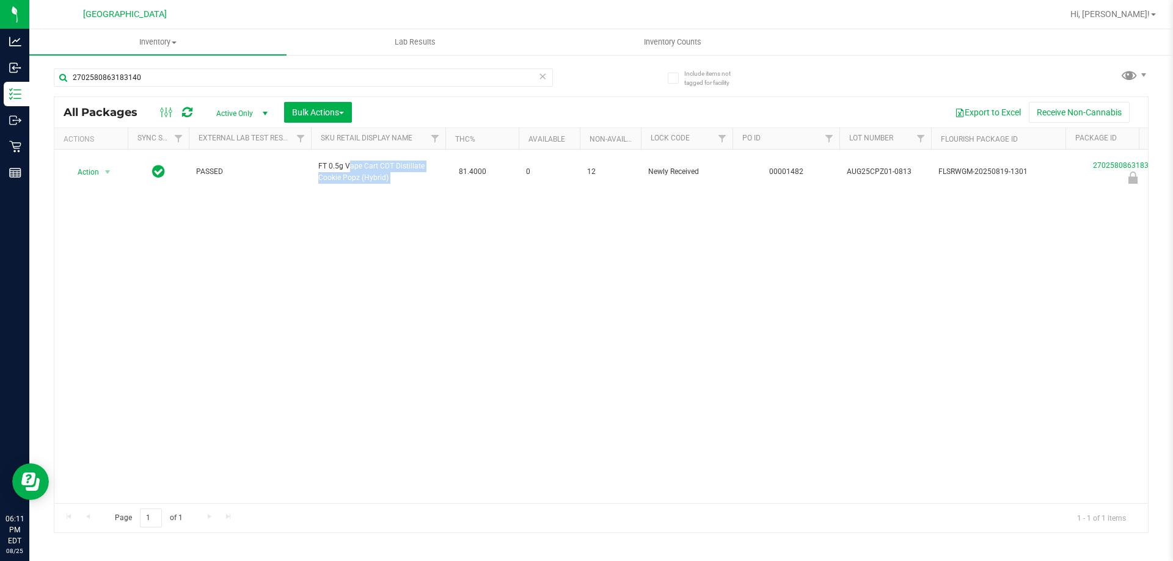
copy td "FT 0.5g Vape Cart CDT Distillate Cookie Popz (Hybrid)"
click at [290, 86] on input "2702580863183140" at bounding box center [303, 77] width 499 height 18
paste input "FT 0.5g Vape Cart CDT Distillate Cookie Popz (Hybrid)"
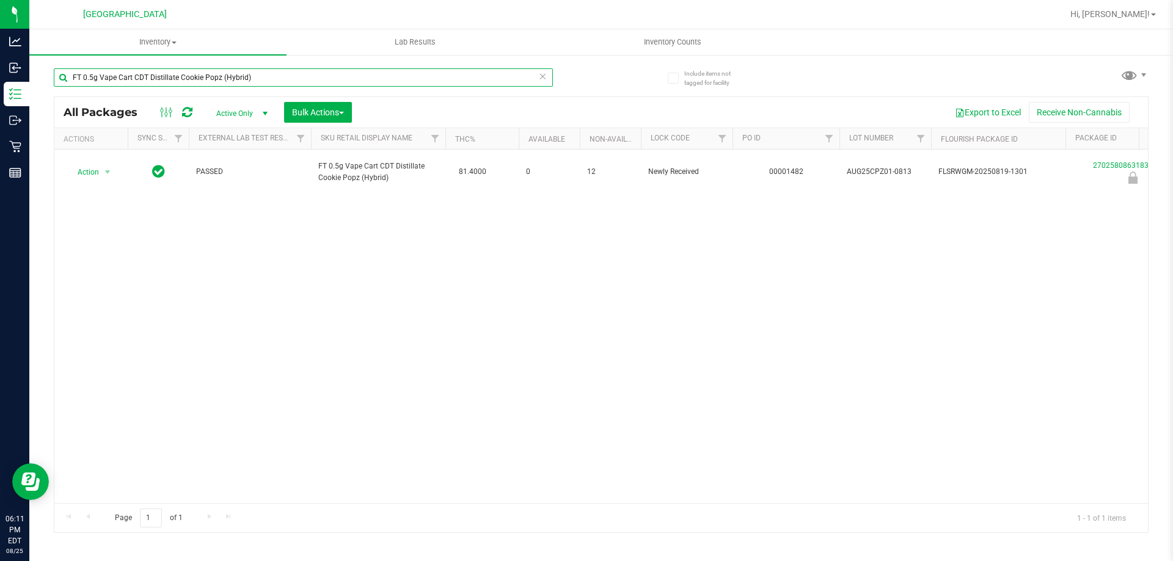
type input "FT 0.5g Vape Cart CDT Distillate Cookie Popz (Hybrid)"
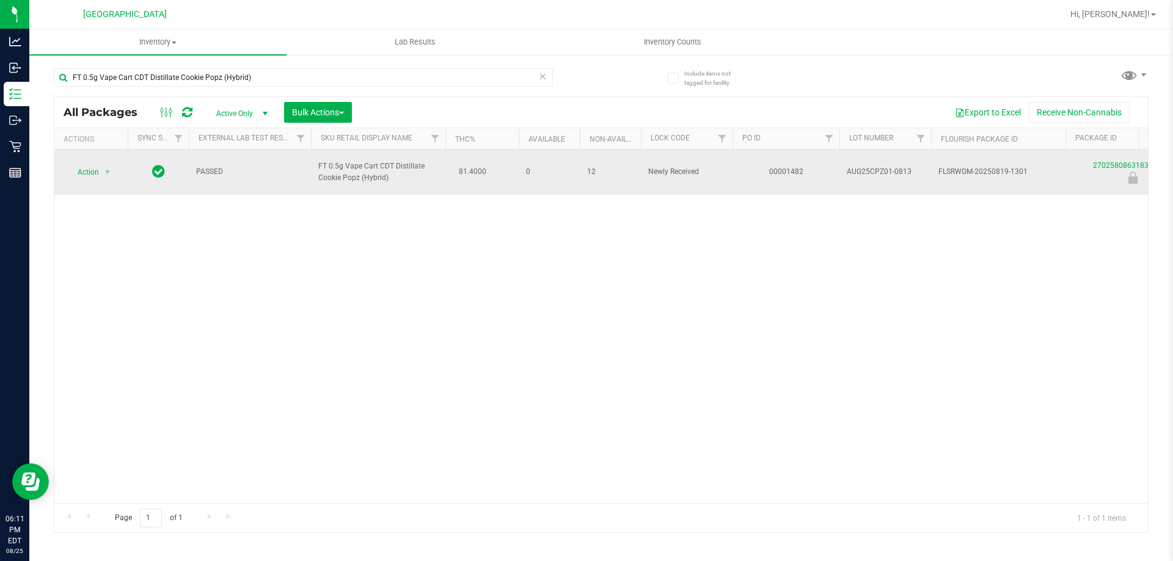
click at [92, 164] on span "Action" at bounding box center [83, 172] width 33 height 17
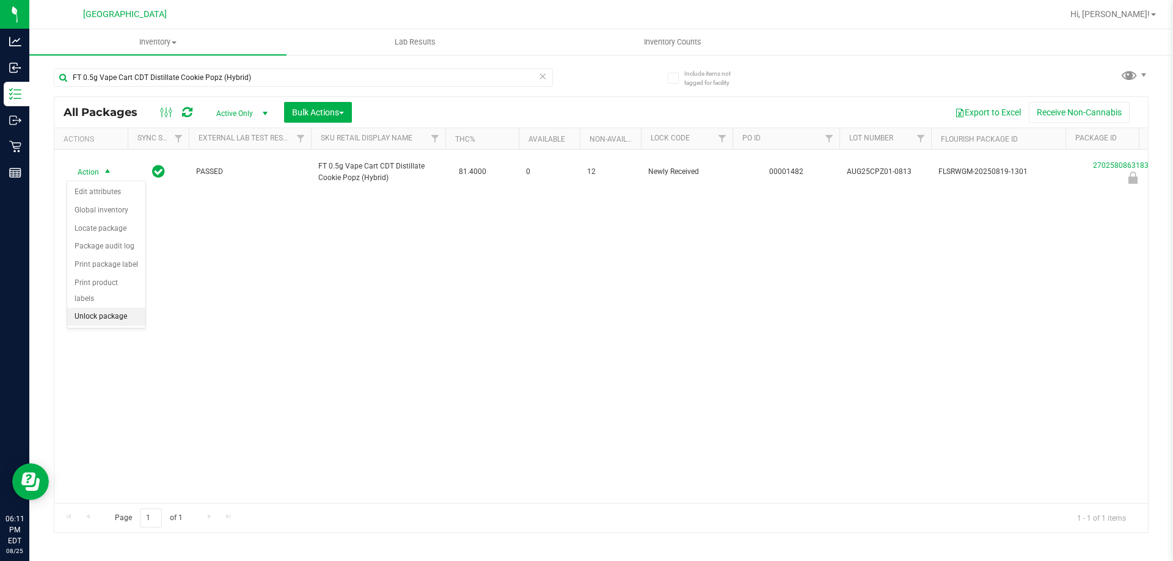
click at [112, 308] on li "Unlock package" at bounding box center [106, 317] width 78 height 18
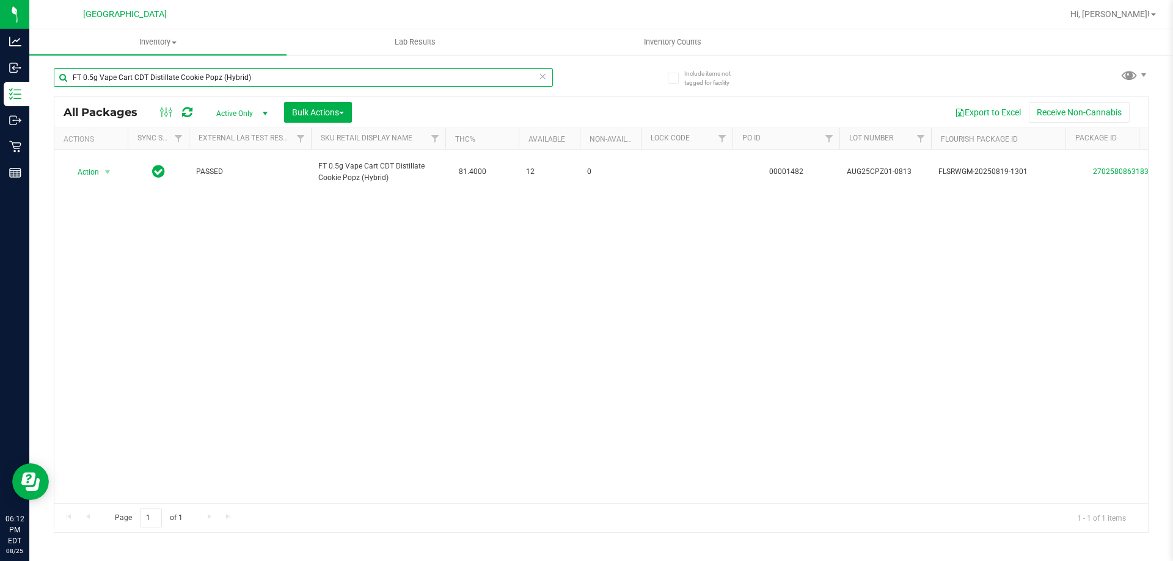
click at [337, 75] on input "FT 0.5g Vape Cart CDT Distillate Cookie Popz (Hybrid)" at bounding box center [303, 77] width 499 height 18
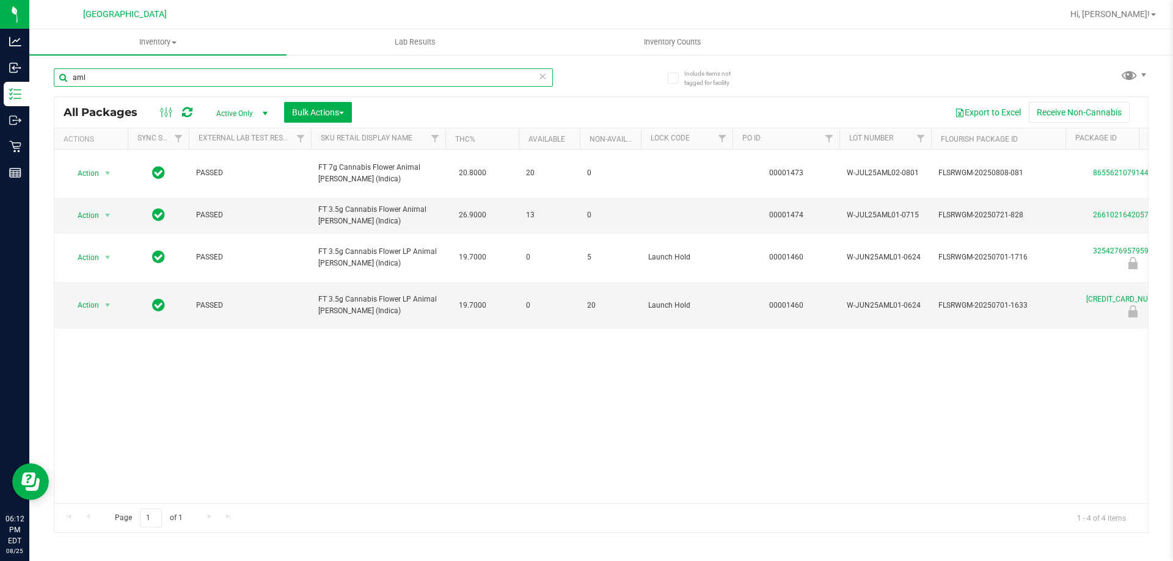
click at [294, 76] on input "aml" at bounding box center [303, 77] width 499 height 18
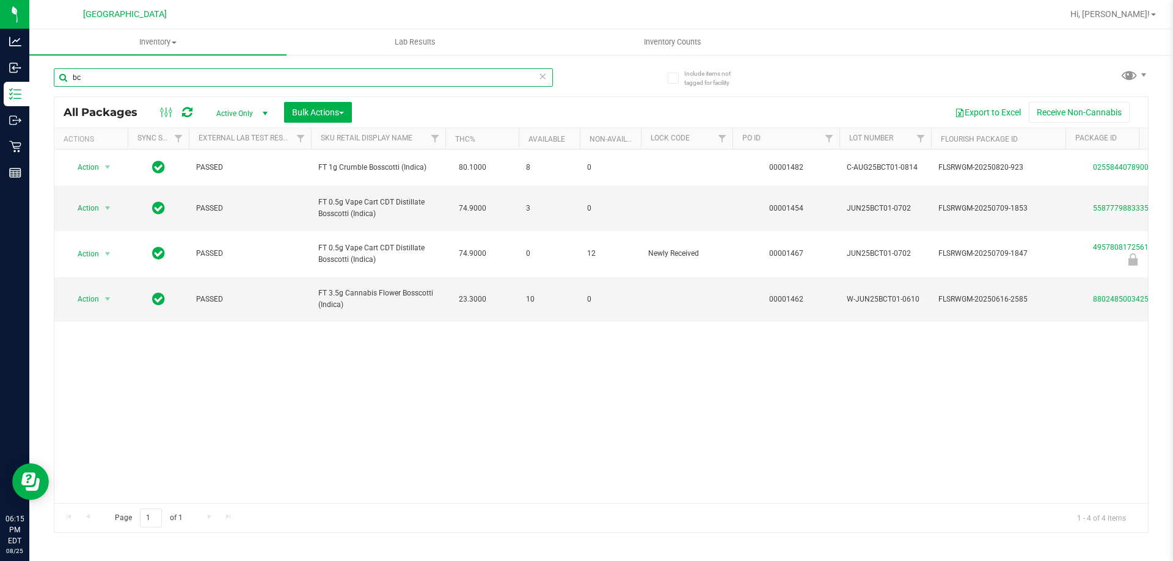
type input "b"
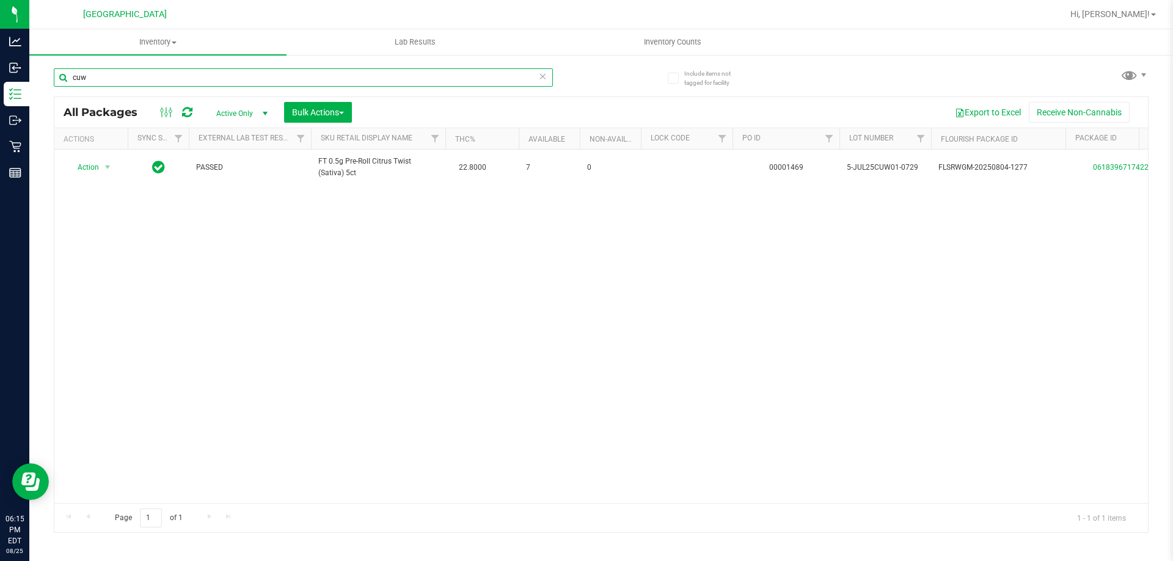
click at [123, 76] on input "cuw" at bounding box center [303, 77] width 499 height 18
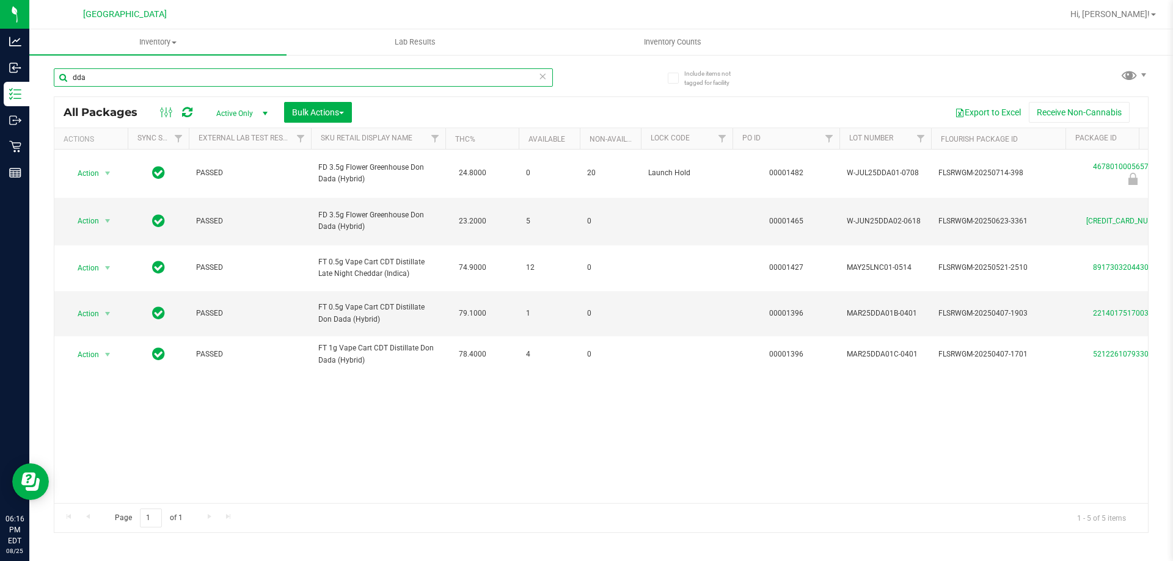
click at [163, 78] on input "dda" at bounding box center [303, 77] width 499 height 18
type input "gpe"
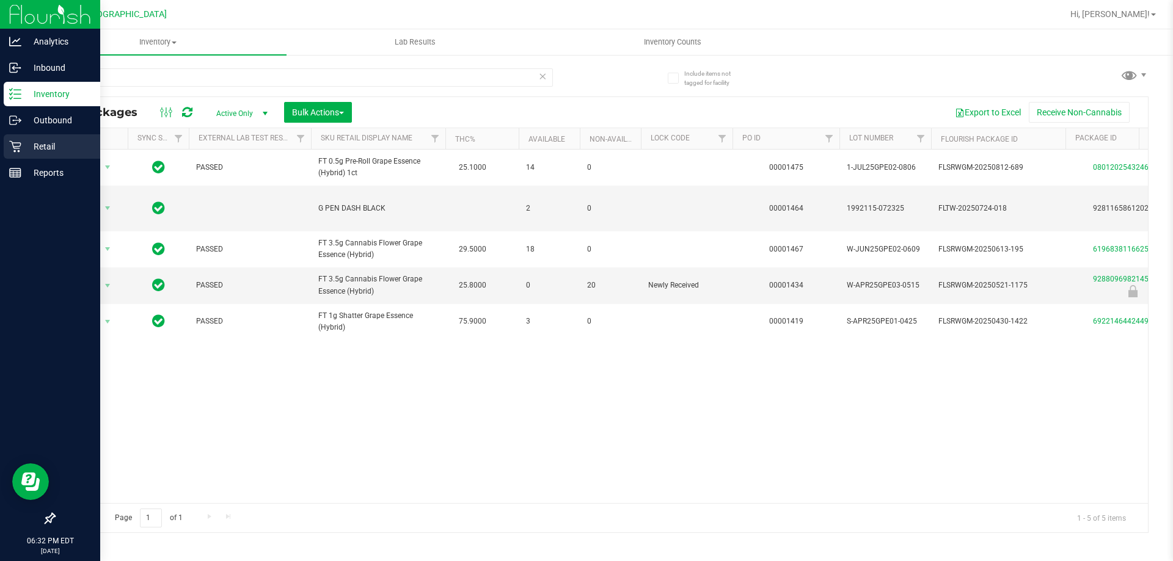
click at [7, 149] on div "Retail" at bounding box center [52, 146] width 97 height 24
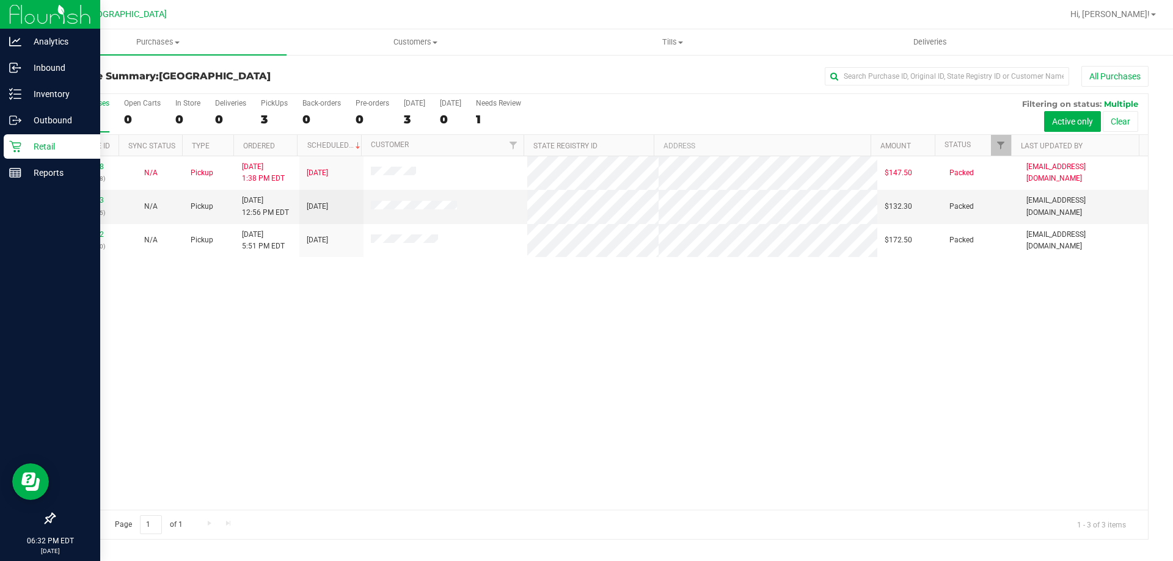
click at [307, 311] on div "11843388 (317121638) N/A Pickup [DATE] 1:38 PM EDT 8/25/2025 $147.50 Packed [EM…" at bounding box center [601, 333] width 1094 height 354
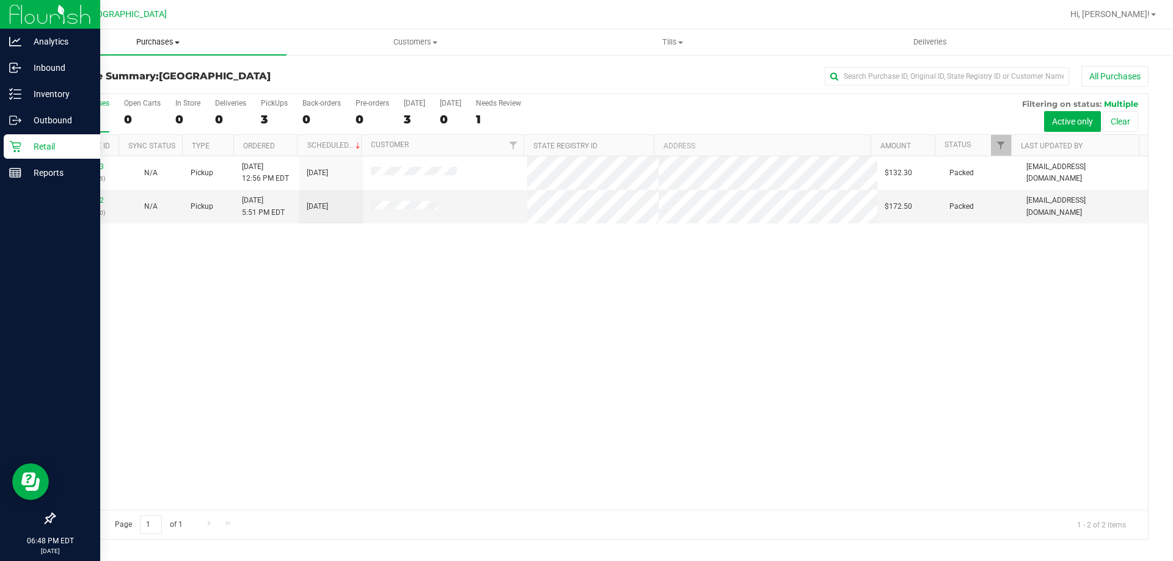
click at [148, 40] on span "Purchases" at bounding box center [157, 42] width 257 height 11
click at [131, 82] on li "Fulfillment" at bounding box center [157, 88] width 257 height 15
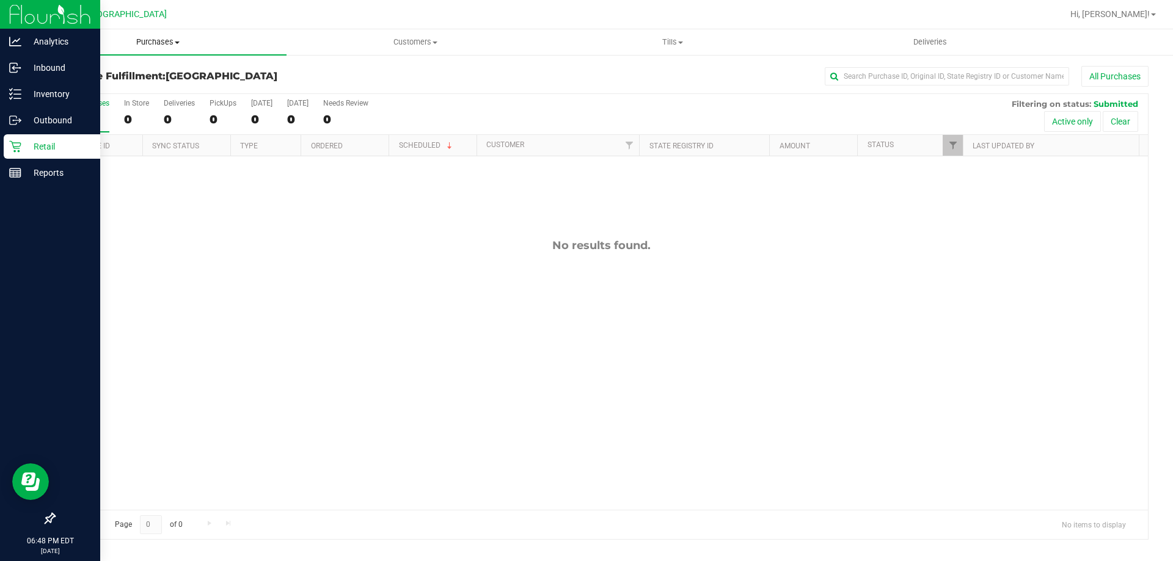
click at [166, 53] on uib-tab-heading "Purchases Summary of purchases Fulfillment All purchases" at bounding box center [157, 42] width 257 height 26
click at [136, 72] on span "Summary of purchases" at bounding box center [91, 73] width 125 height 10
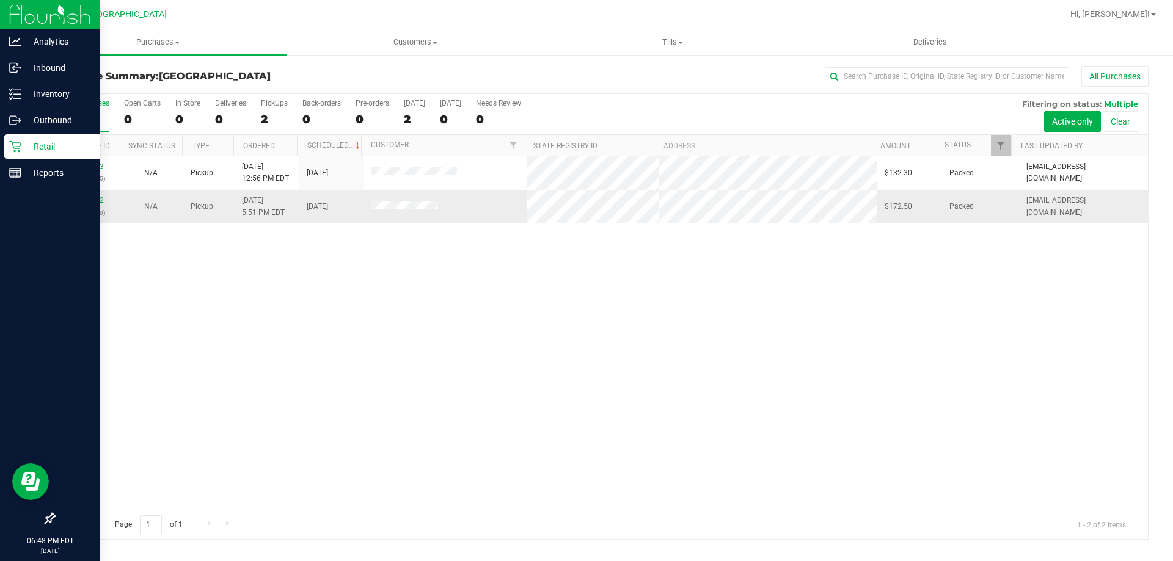
click at [89, 198] on link "11846222" at bounding box center [87, 200] width 34 height 9
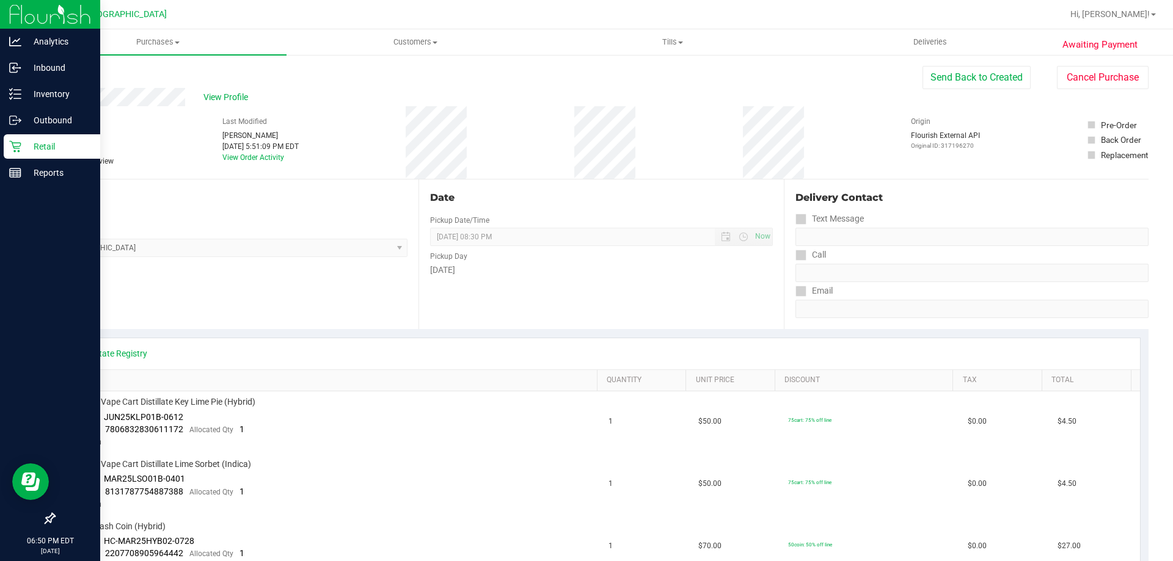
click at [163, 29] on nav "[GEOGRAPHIC_DATA] Hi, [PERSON_NAME]!" at bounding box center [601, 14] width 1144 height 29
click at [168, 42] on span "Purchases" at bounding box center [157, 42] width 257 height 11
click at [74, 84] on span "Fulfillment" at bounding box center [67, 88] width 76 height 10
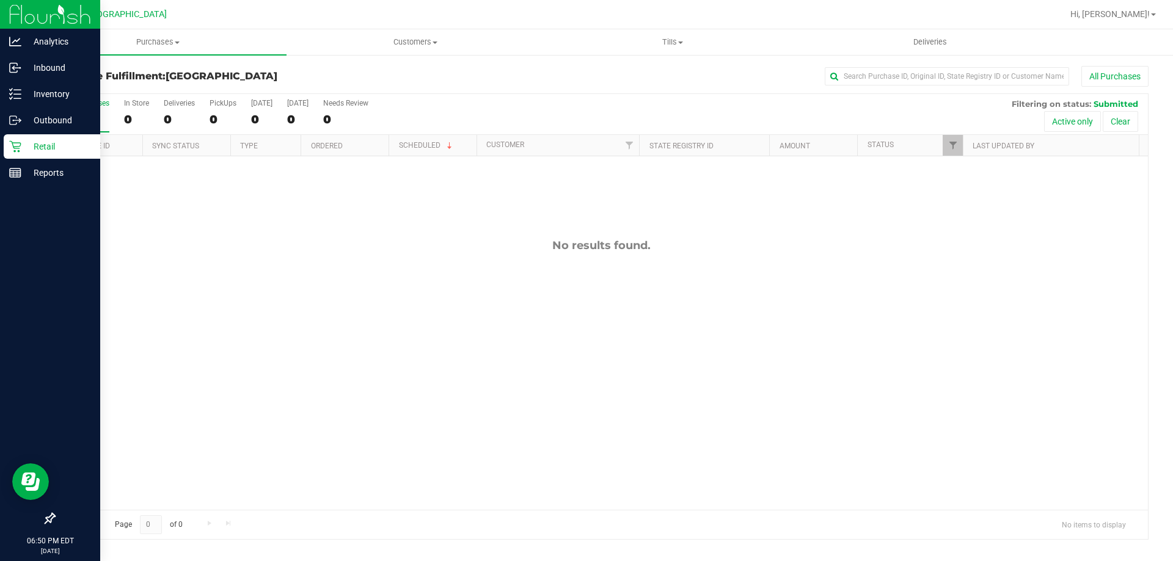
click at [174, 71] on span "[GEOGRAPHIC_DATA]" at bounding box center [222, 76] width 112 height 12
click at [169, 57] on div "Purchase Fulfillment: [GEOGRAPHIC_DATA] All Purchases All Purchases 0 In Store …" at bounding box center [601, 303] width 1144 height 499
click at [167, 52] on uib-tab-heading "Purchases Summary of purchases Fulfillment All purchases" at bounding box center [157, 42] width 257 height 26
click at [141, 81] on li "Summary of purchases" at bounding box center [157, 74] width 257 height 15
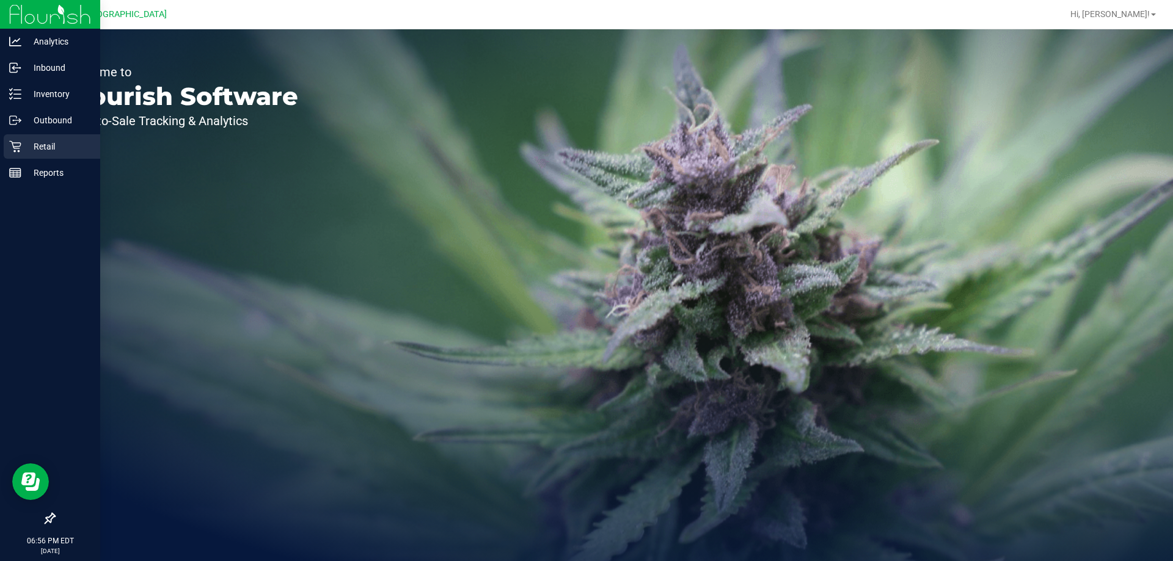
click at [7, 134] on div "Retail" at bounding box center [52, 146] width 97 height 24
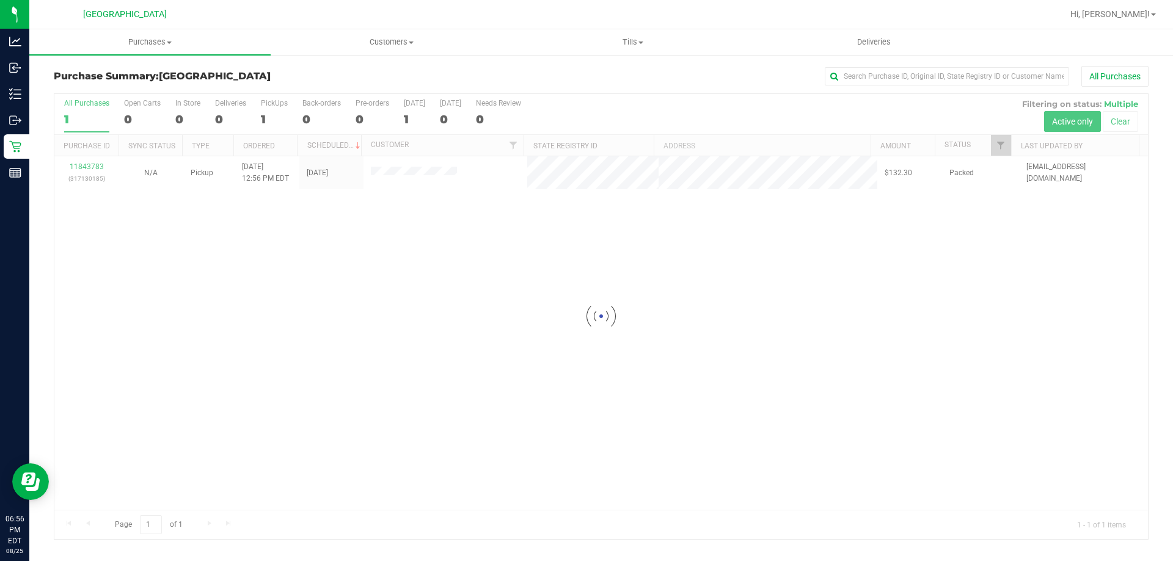
click at [401, 183] on div at bounding box center [601, 316] width 1094 height 445
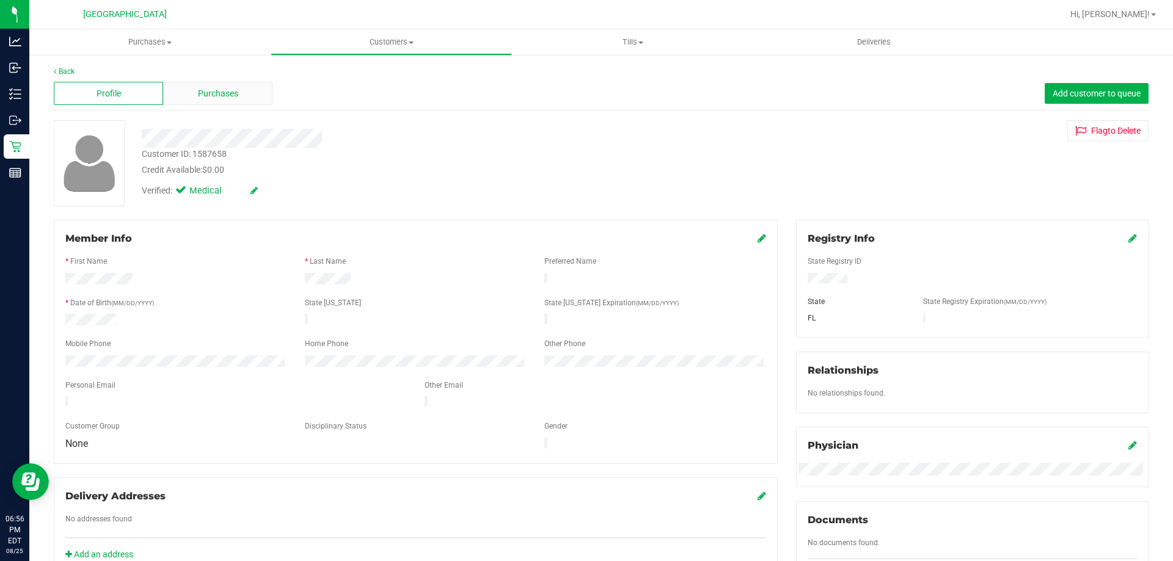
click at [213, 95] on span "Purchases" at bounding box center [218, 93] width 40 height 13
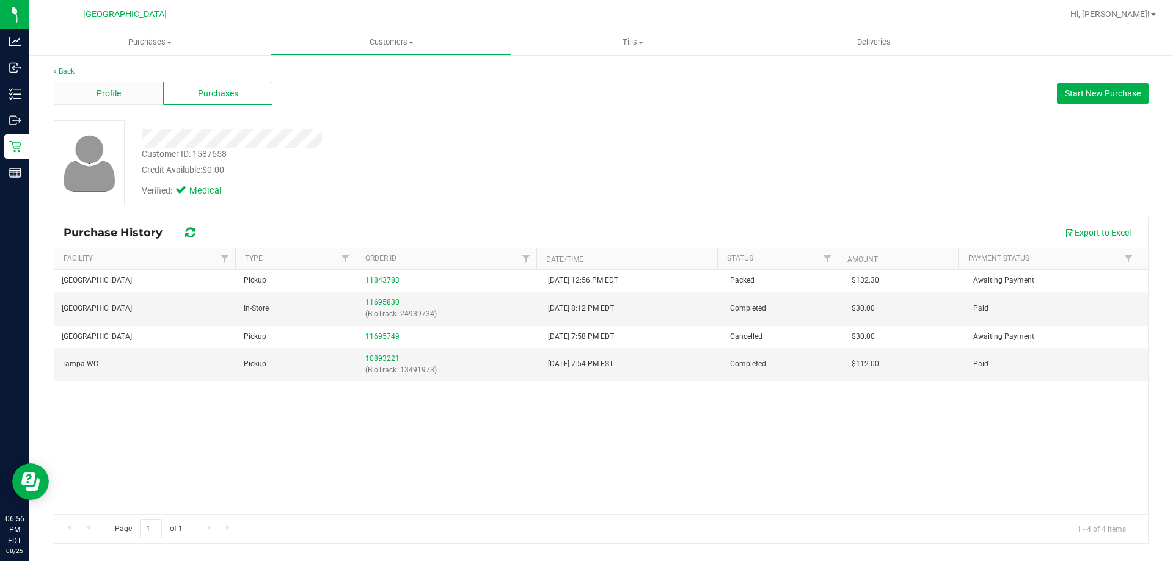
click at [99, 98] on span "Profile" at bounding box center [109, 93] width 24 height 13
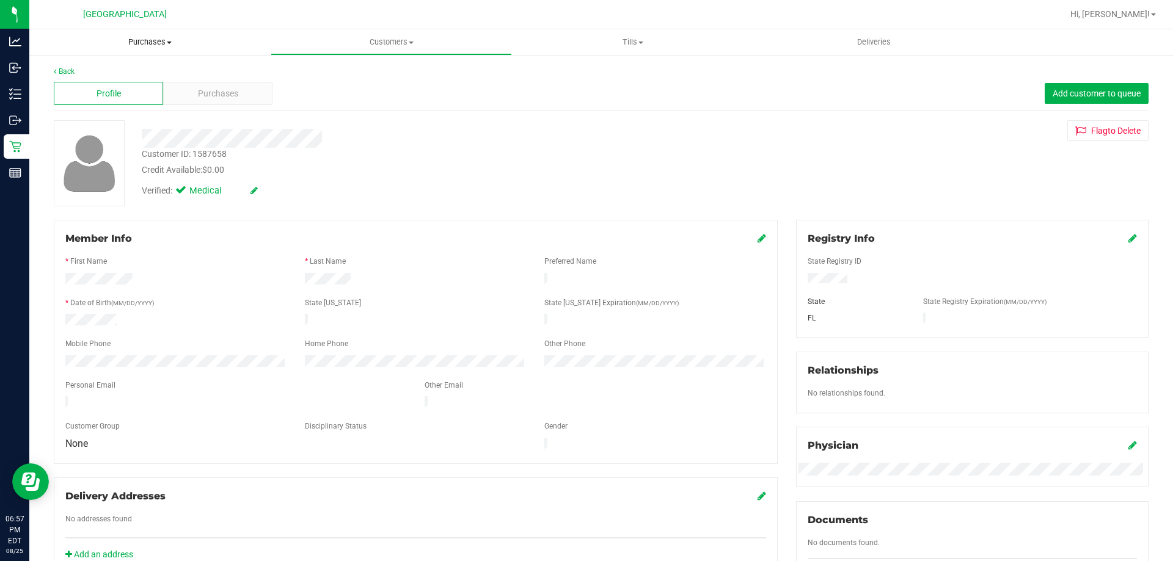
click at [112, 32] on uib-tab-heading "Purchases Summary of purchases Fulfillment All purchases" at bounding box center [149, 42] width 241 height 26
click at [101, 96] on li "All purchases" at bounding box center [149, 103] width 241 height 15
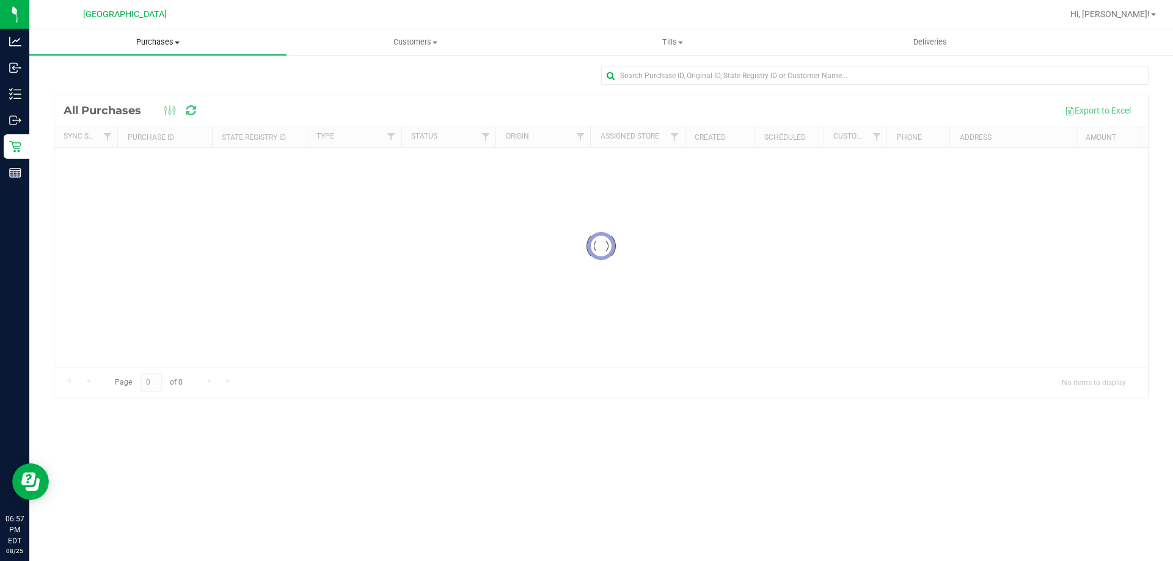
click at [136, 49] on uib-tab-heading "Purchases Summary of purchases Fulfillment All purchases" at bounding box center [157, 42] width 257 height 26
click at [85, 89] on span "Fulfillment" at bounding box center [67, 88] width 76 height 10
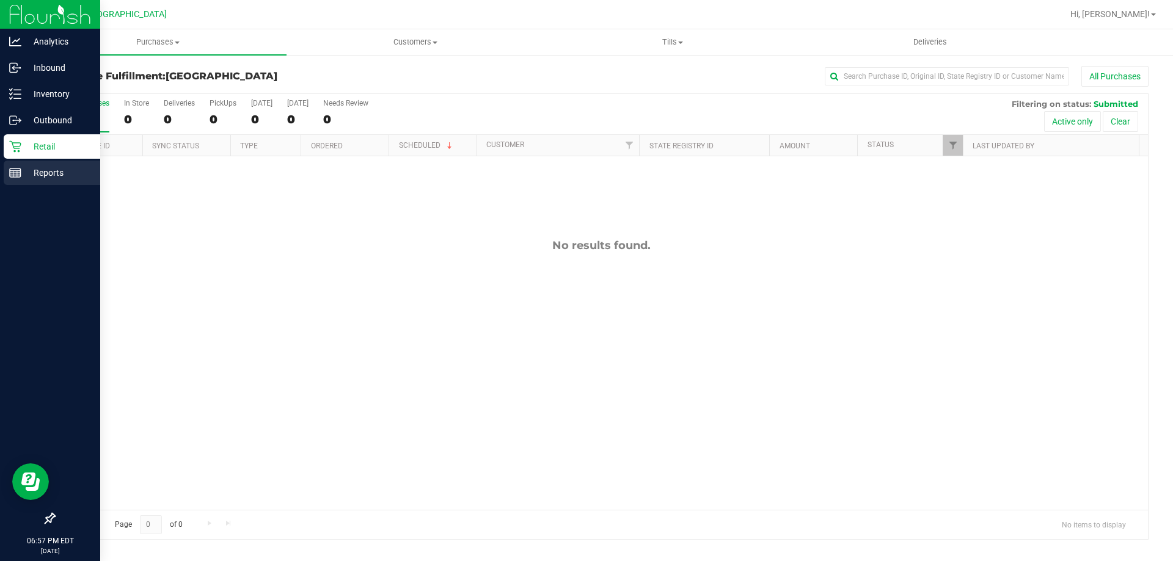
click at [27, 166] on p "Reports" at bounding box center [57, 173] width 73 height 15
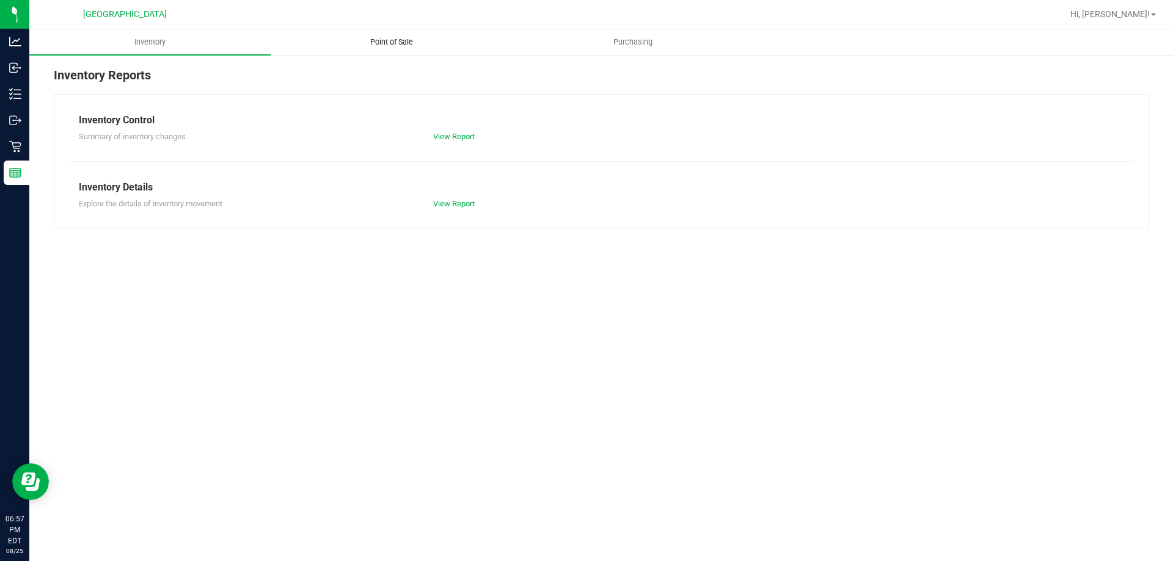
click at [411, 44] on span "Point of Sale" at bounding box center [392, 42] width 76 height 11
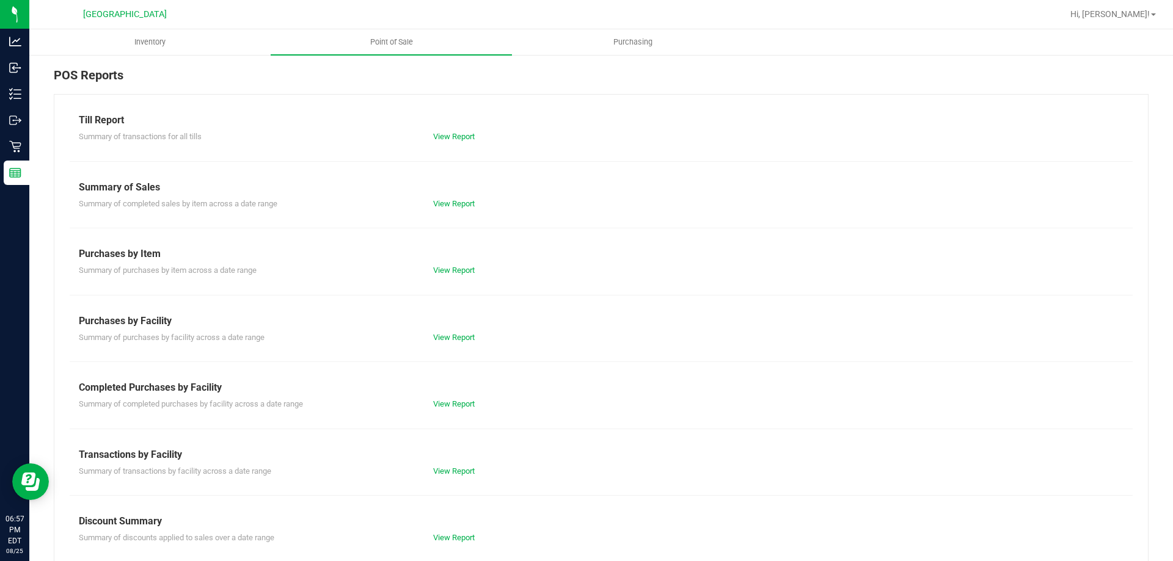
click at [446, 463] on div "Summary of transactions by facility across a date range View Report" at bounding box center [601, 469] width 1063 height 15
click at [448, 472] on link "View Report" at bounding box center [454, 471] width 42 height 9
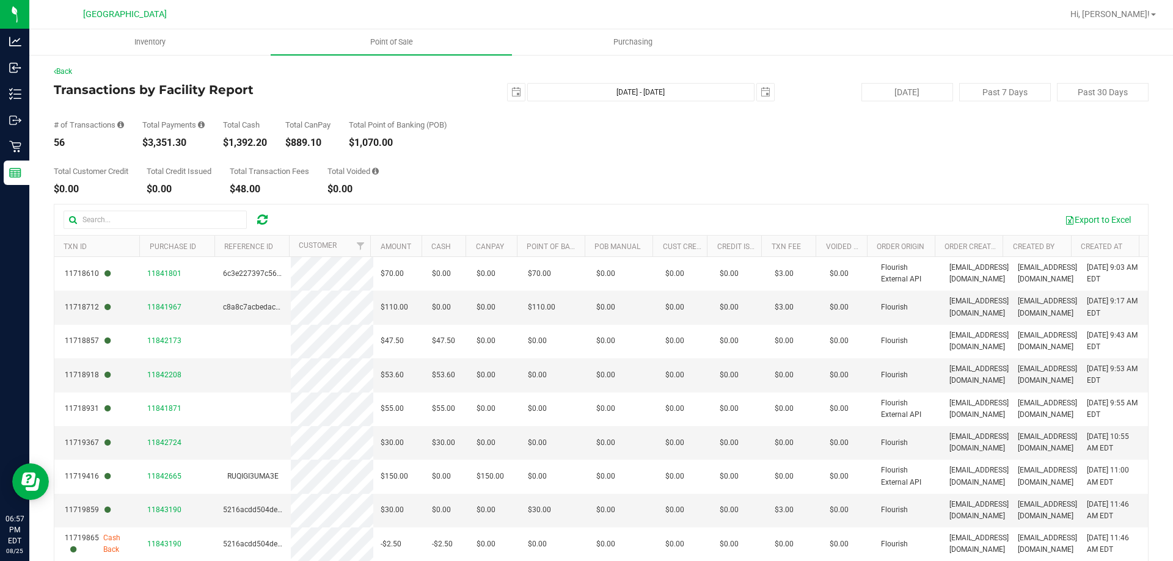
click at [432, 169] on div "Total Customer Credit $0.00 Total Credit Issued $0.00 Total Transaction Fees $4…" at bounding box center [601, 171] width 1095 height 46
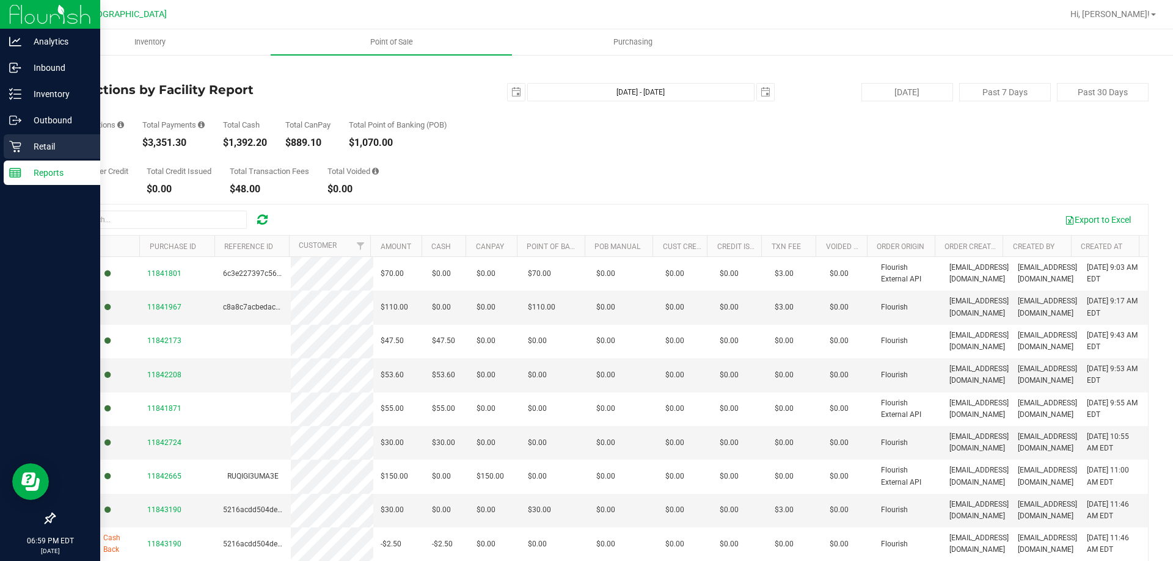
click at [47, 148] on p "Retail" at bounding box center [57, 146] width 73 height 15
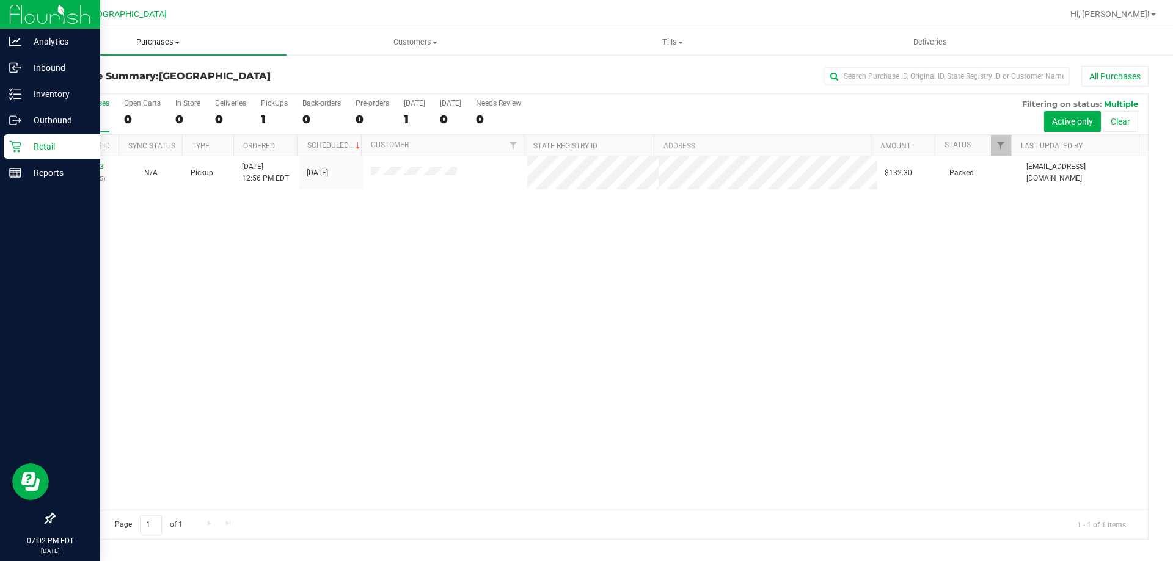
click at [138, 39] on span "Purchases" at bounding box center [157, 42] width 257 height 11
click at [95, 84] on span "Fulfillment" at bounding box center [67, 88] width 76 height 10
